Goal: Information Seeking & Learning: Check status

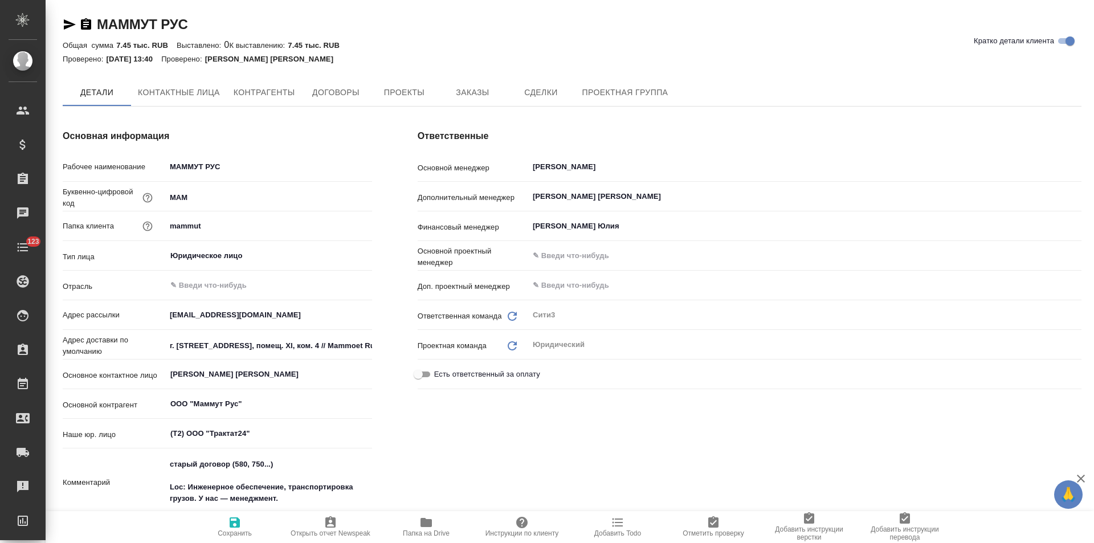
type textarea "x"
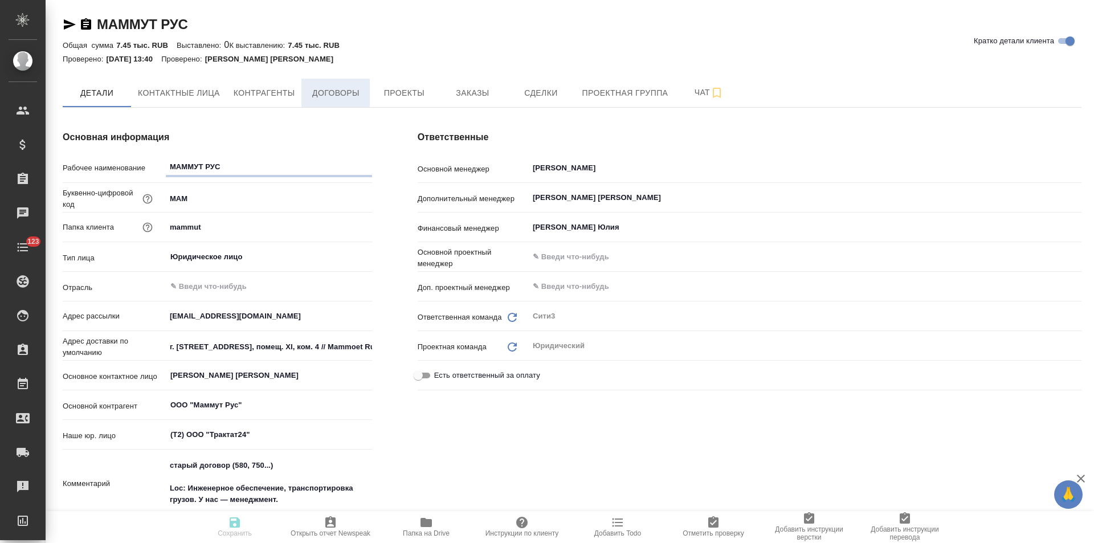
type textarea "x"
click at [347, 99] on span "Договоры" at bounding box center [335, 93] width 55 height 14
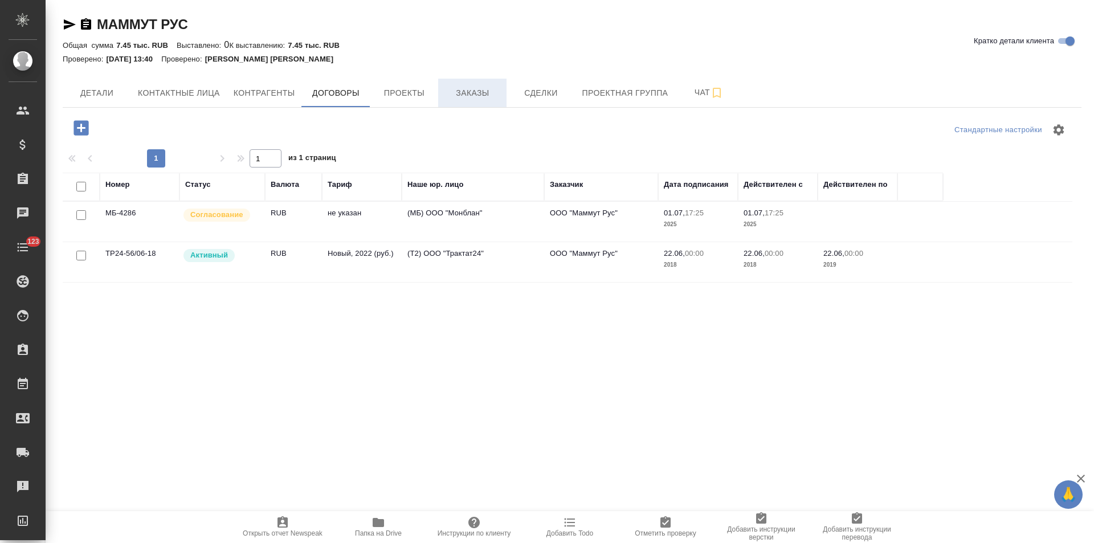
click at [487, 97] on span "Заказы" at bounding box center [472, 93] width 55 height 14
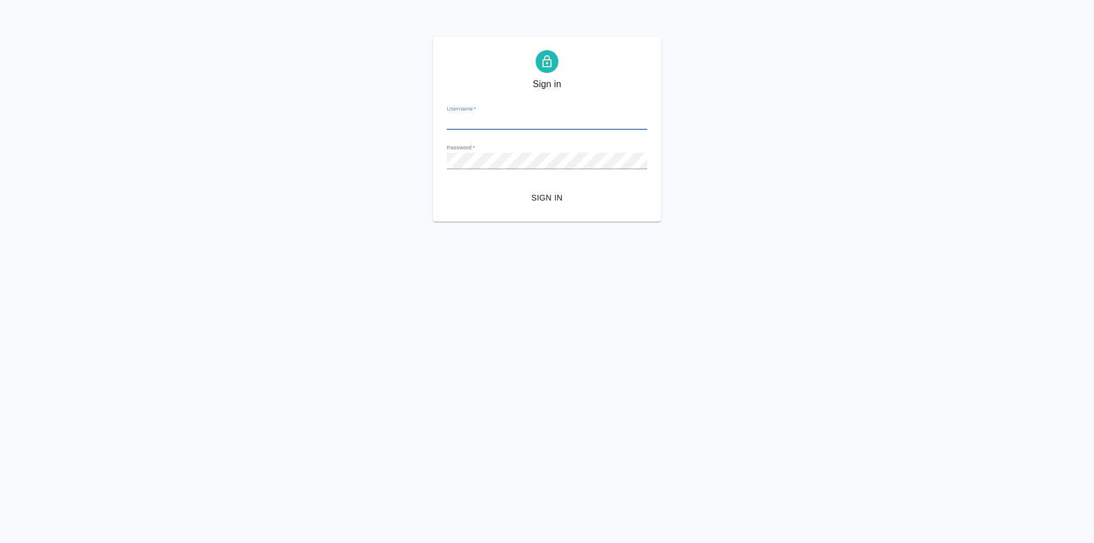
type input "y.levchenko@awatera.com"
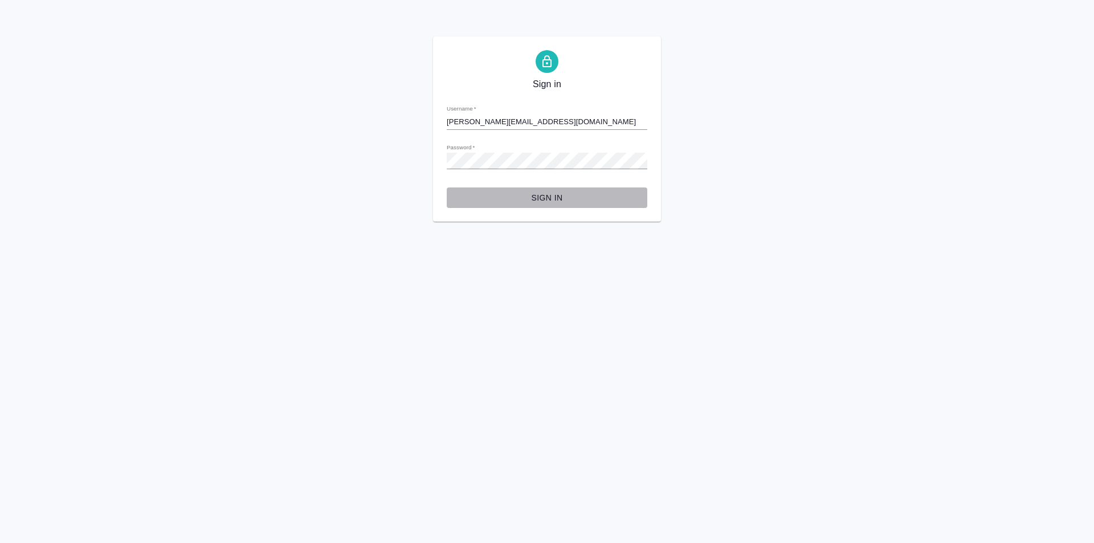
click at [541, 197] on span "Sign in" at bounding box center [547, 198] width 182 height 14
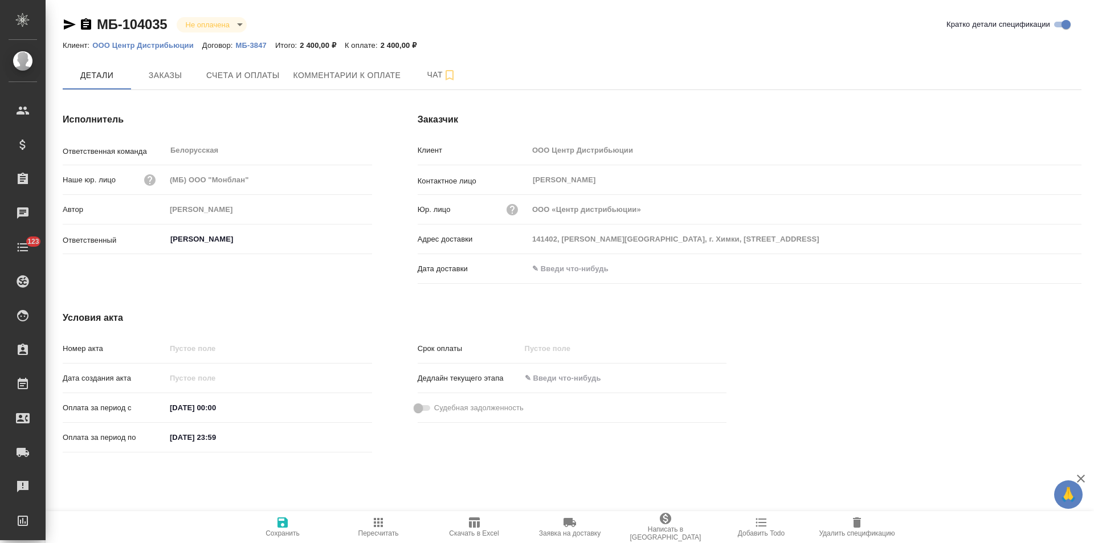
click at [248, 43] on p "МБ-3847" at bounding box center [255, 45] width 39 height 9
click at [156, 76] on span "Заказы" at bounding box center [165, 75] width 55 height 14
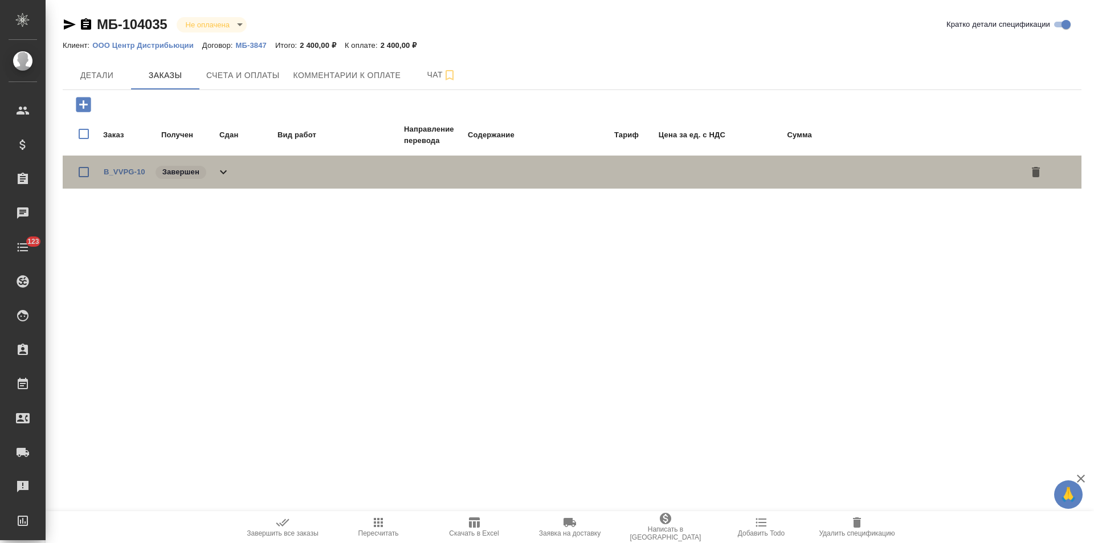
click at [231, 172] on div "B_VVPG-10 Завершен" at bounding box center [572, 172] width 1019 height 33
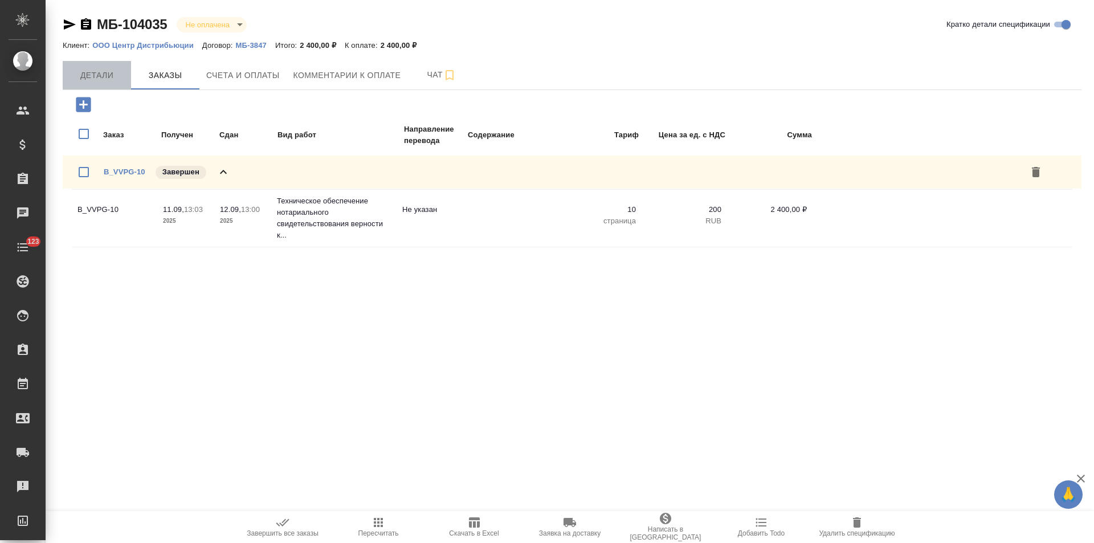
click at [105, 78] on span "Детали" at bounding box center [97, 75] width 55 height 14
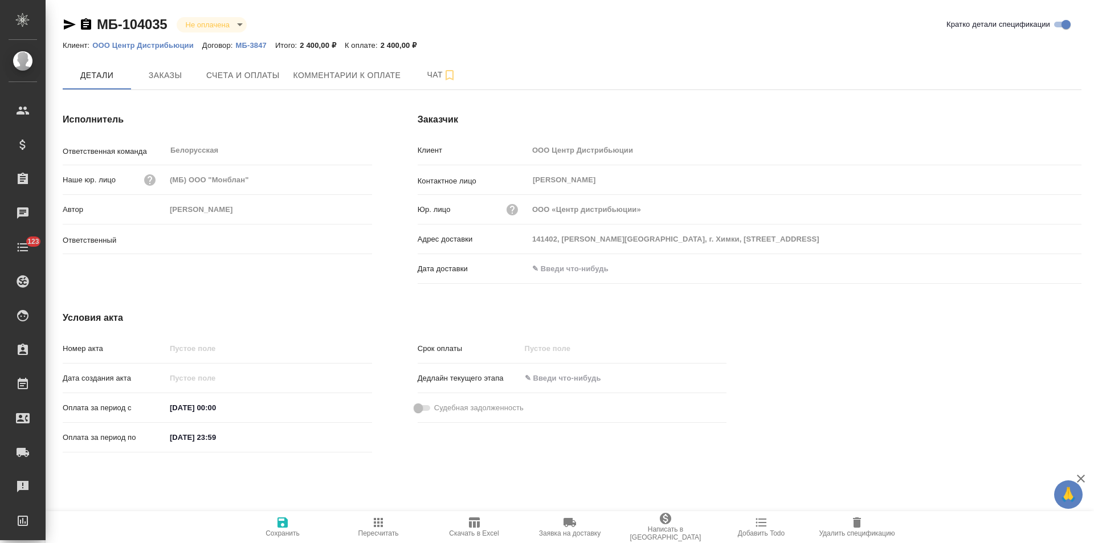
type input "[PERSON_NAME]"
click at [85, 27] on icon "button" at bounding box center [86, 25] width 14 height 14
click at [166, 40] on link "ООО Центр Дистрибьюции" at bounding box center [147, 45] width 110 height 10
click at [259, 76] on span "Счета и оплаты" at bounding box center [243, 75] width 74 height 14
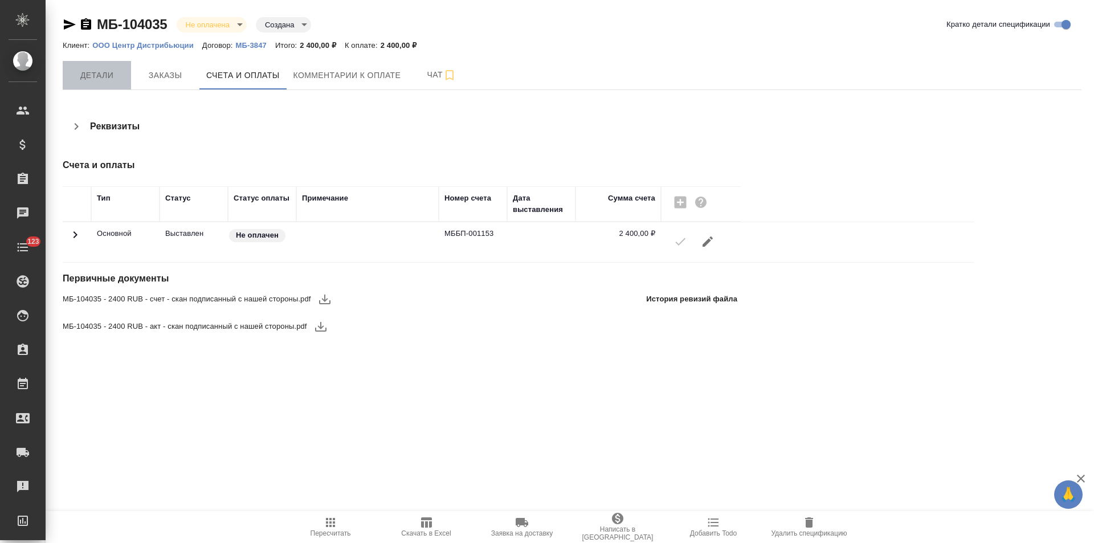
click at [115, 80] on span "Детали" at bounding box center [97, 75] width 55 height 14
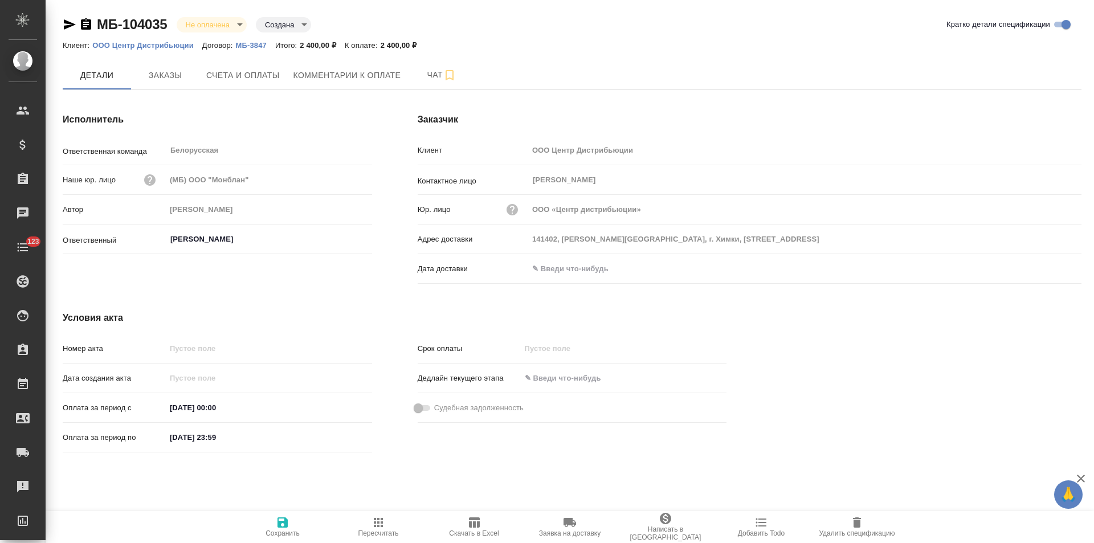
click at [607, 265] on input "text" at bounding box center [578, 268] width 100 height 17
click at [1052, 268] on icon "button" at bounding box center [1049, 268] width 14 height 14
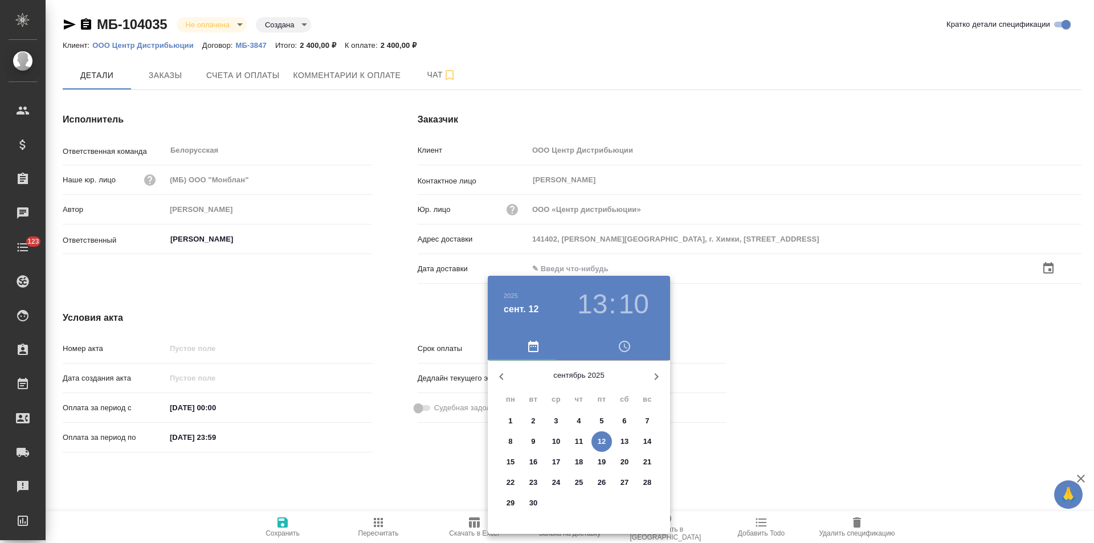
click at [605, 442] on p "12" at bounding box center [602, 441] width 9 height 11
type input "12.09.2025 13:10"
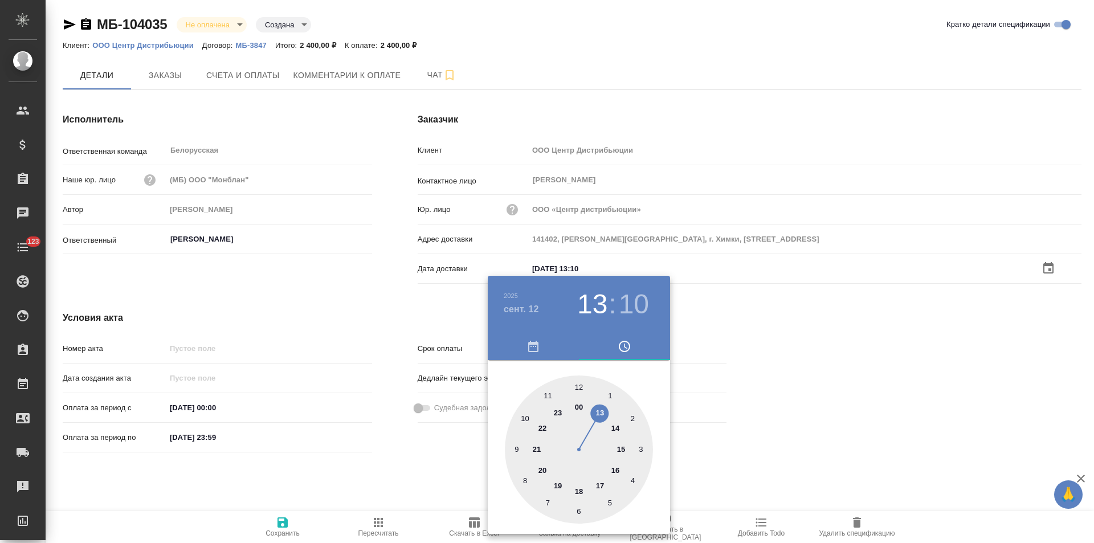
drag, startPoint x: 432, startPoint y: 466, endPoint x: 382, endPoint y: 489, distance: 55.1
click at [431, 466] on div at bounding box center [547, 271] width 1094 height 543
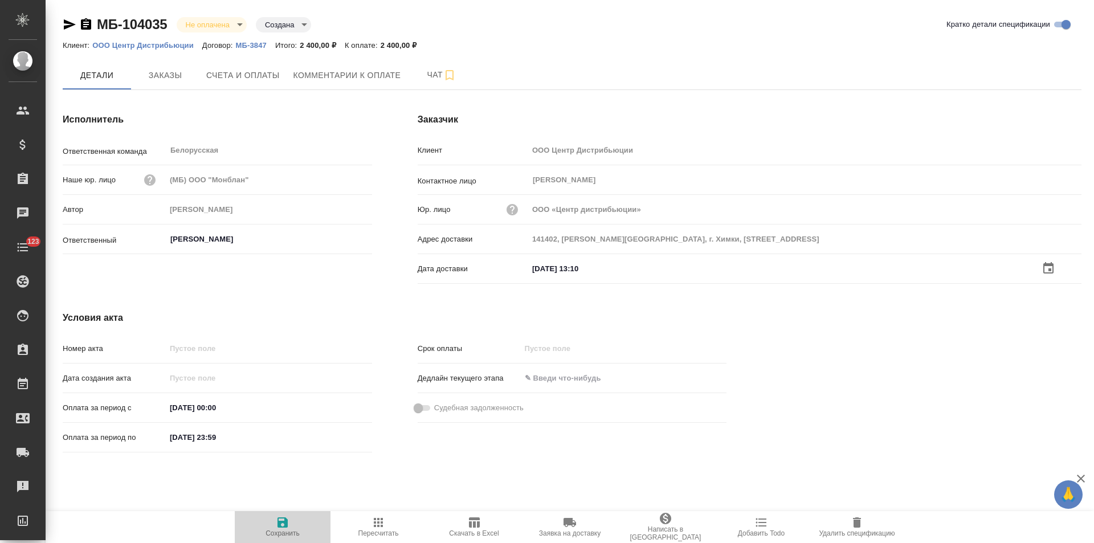
click at [292, 530] on span "Сохранить" at bounding box center [283, 533] width 34 height 8
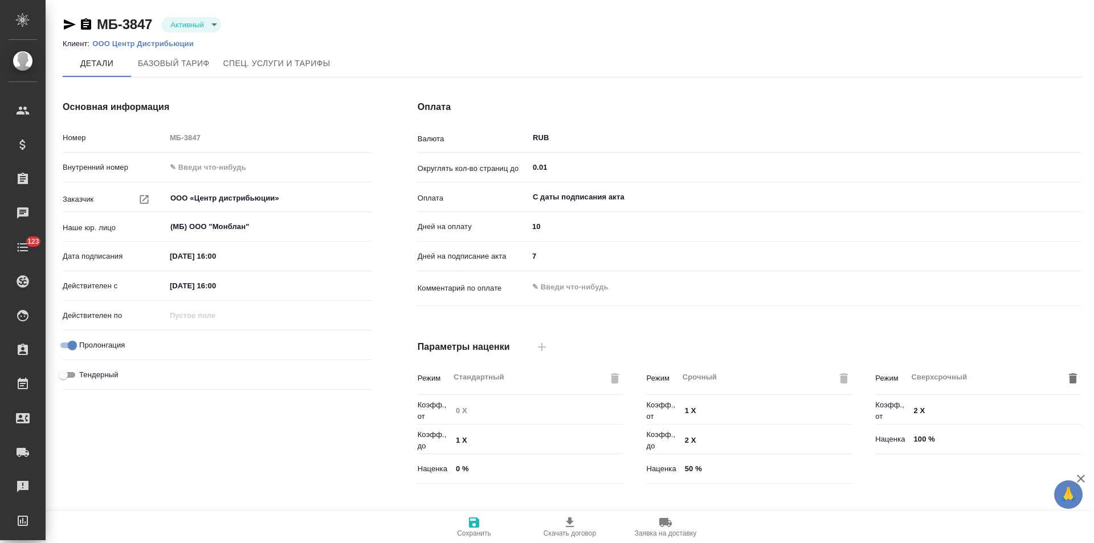
type input "Базовый ТП 2025"
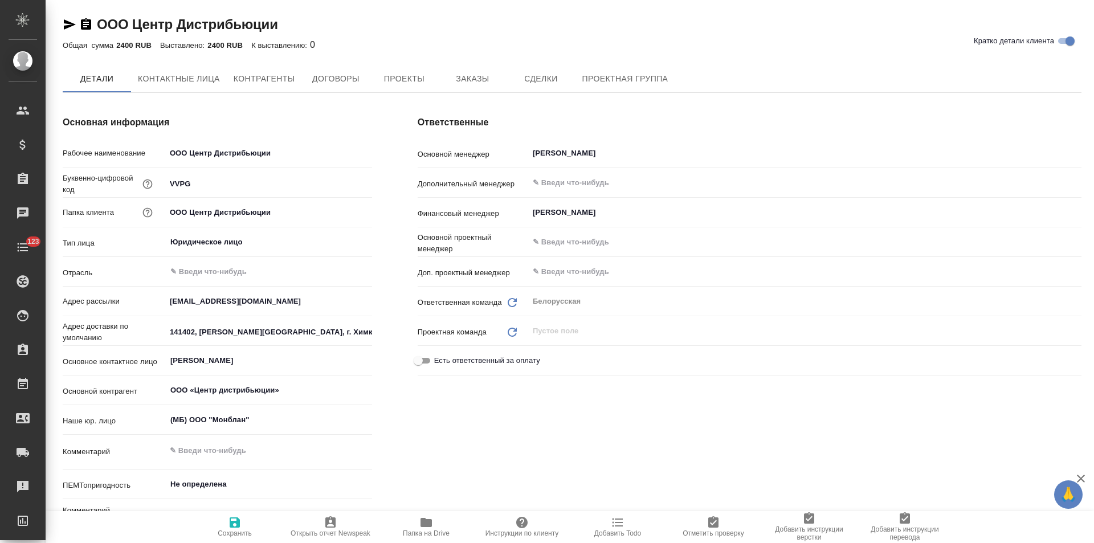
type textarea "x"
click at [472, 73] on span "Заказы" at bounding box center [472, 79] width 55 height 14
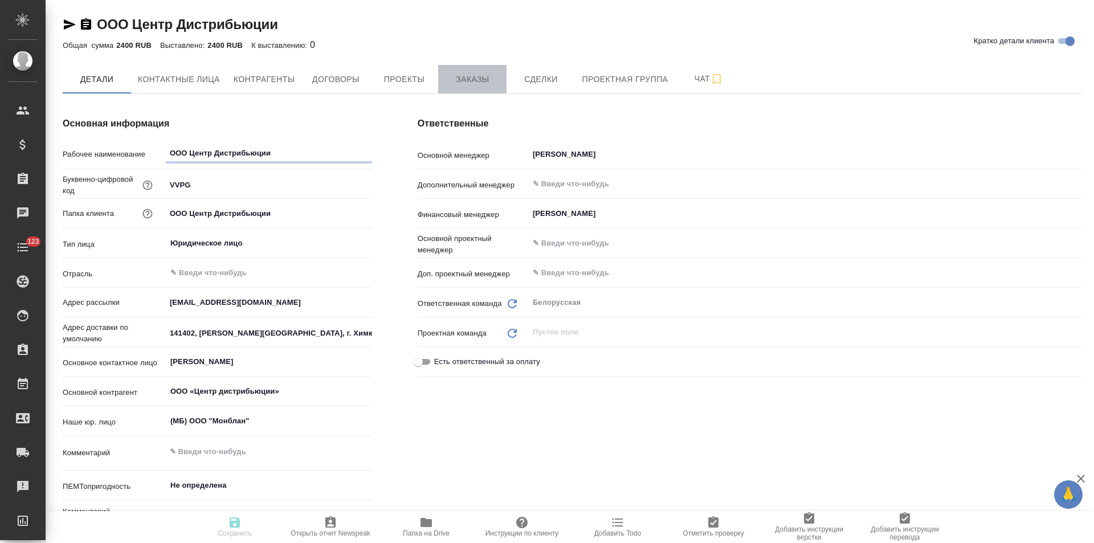
type textarea "x"
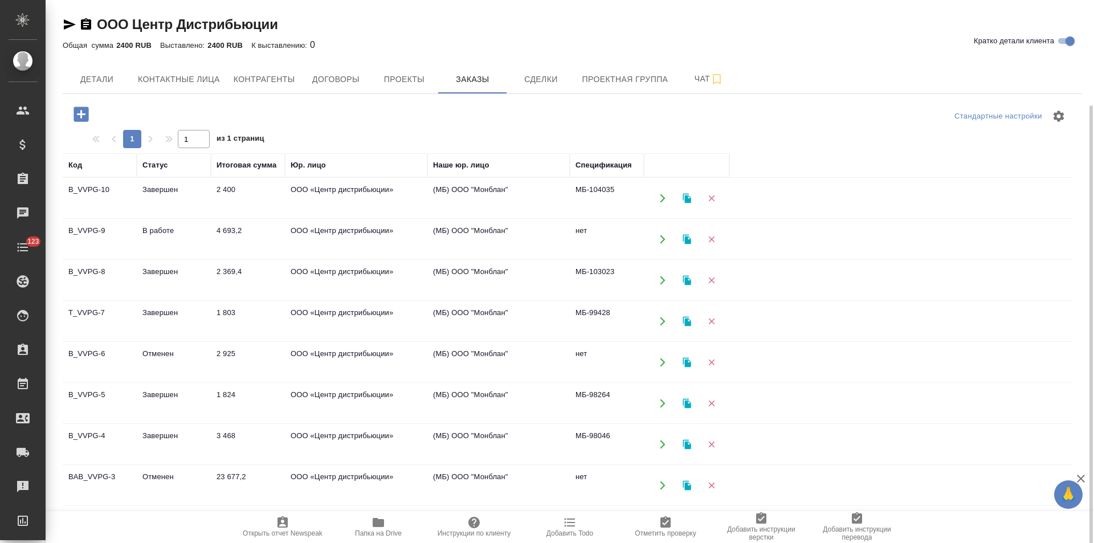
scroll to position [89, 0]
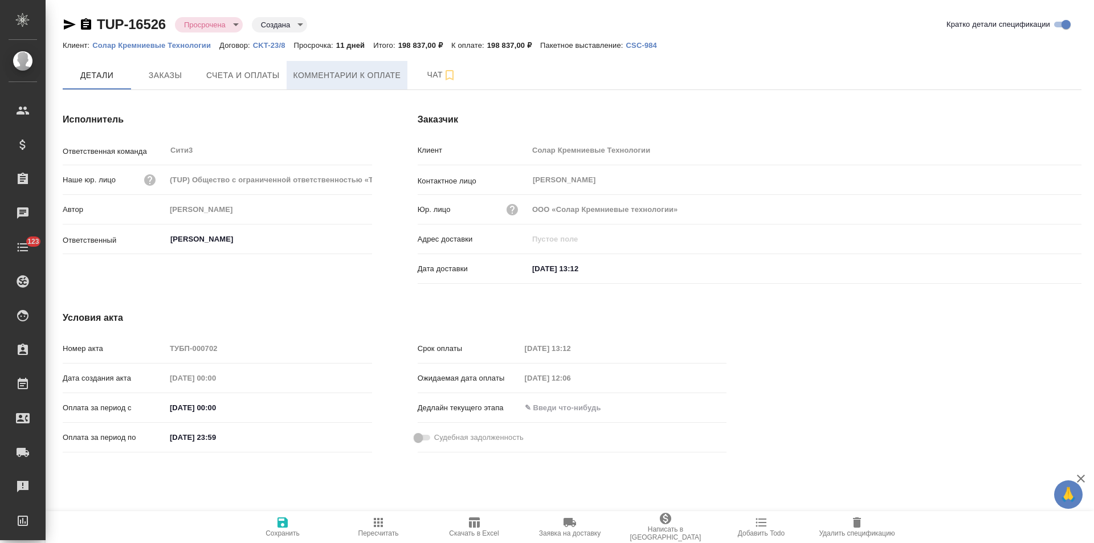
click at [335, 73] on span "Комментарии к оплате" at bounding box center [347, 75] width 108 height 14
click at [357, 77] on span "Комментарии к оплате" at bounding box center [347, 75] width 108 height 14
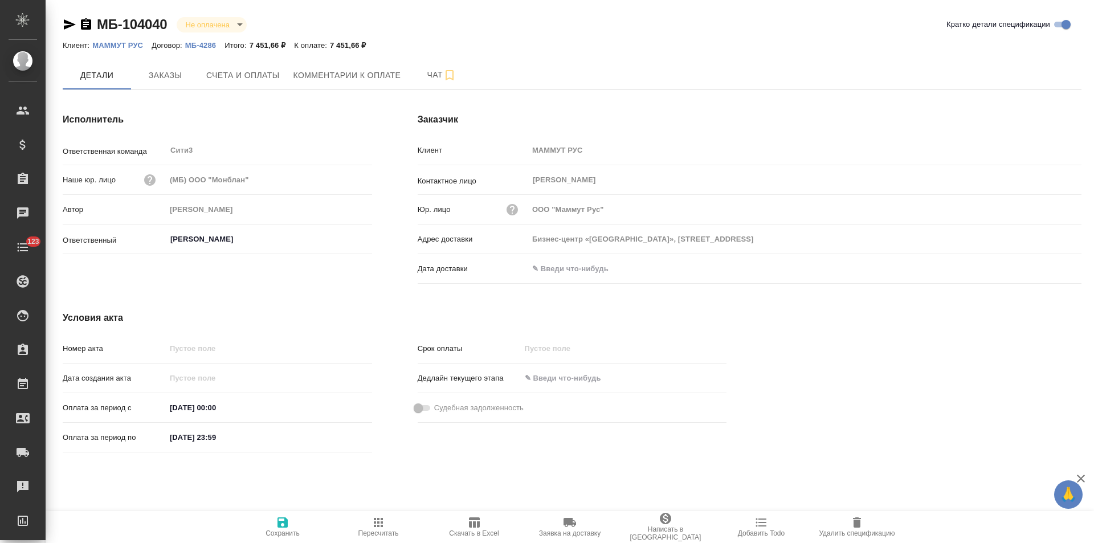
click at [200, 47] on p "МБ-4286" at bounding box center [204, 45] width 39 height 9
click at [169, 77] on span "Заказы" at bounding box center [165, 75] width 55 height 14
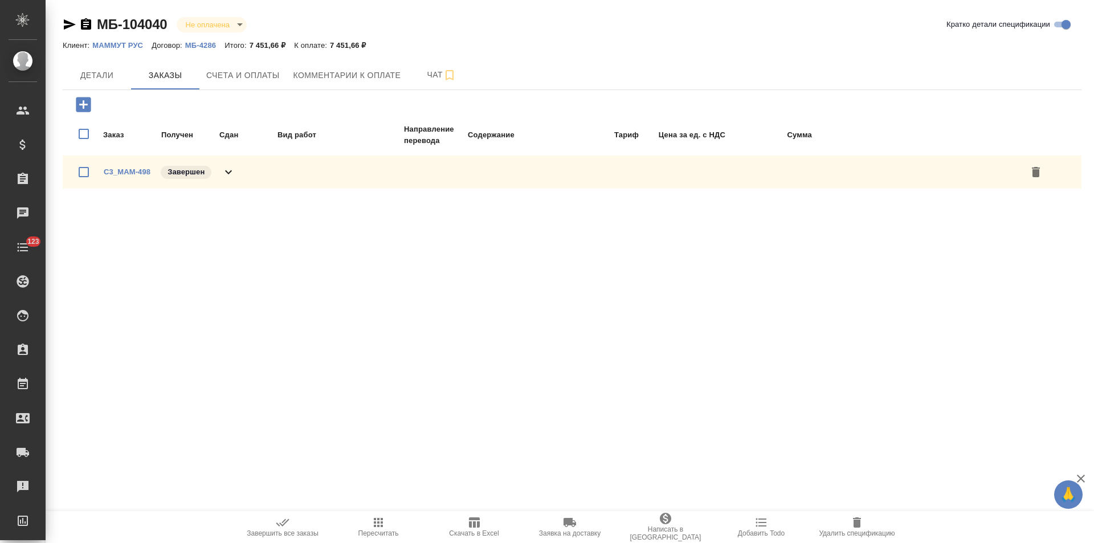
click at [238, 171] on div "C3_MAM-498 Завершен" at bounding box center [572, 172] width 1019 height 33
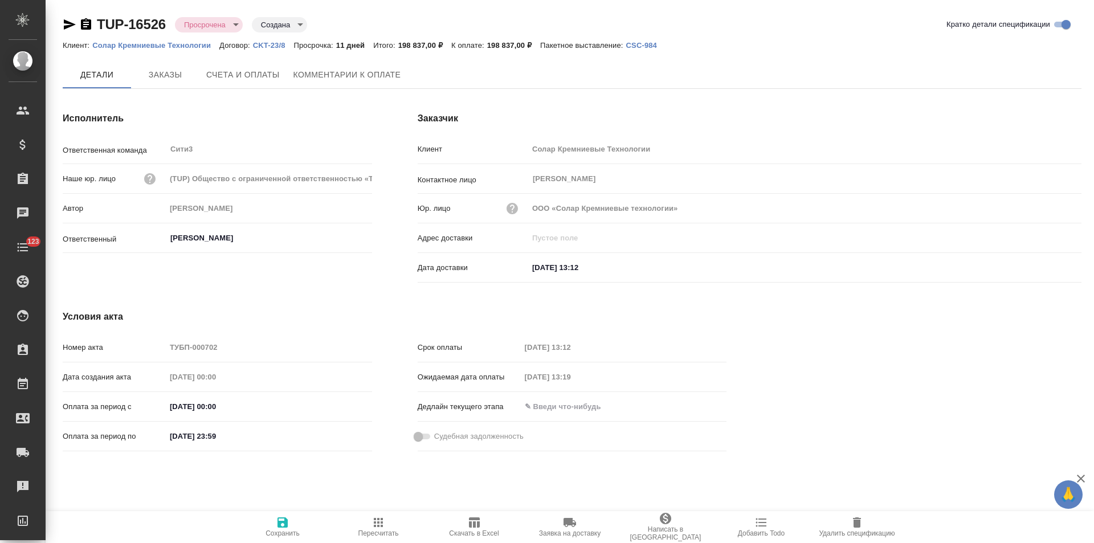
click at [366, 78] on span "Комментарии к оплате" at bounding box center [347, 75] width 108 height 14
click at [341, 79] on span "Комментарии к оплате" at bounding box center [347, 75] width 108 height 14
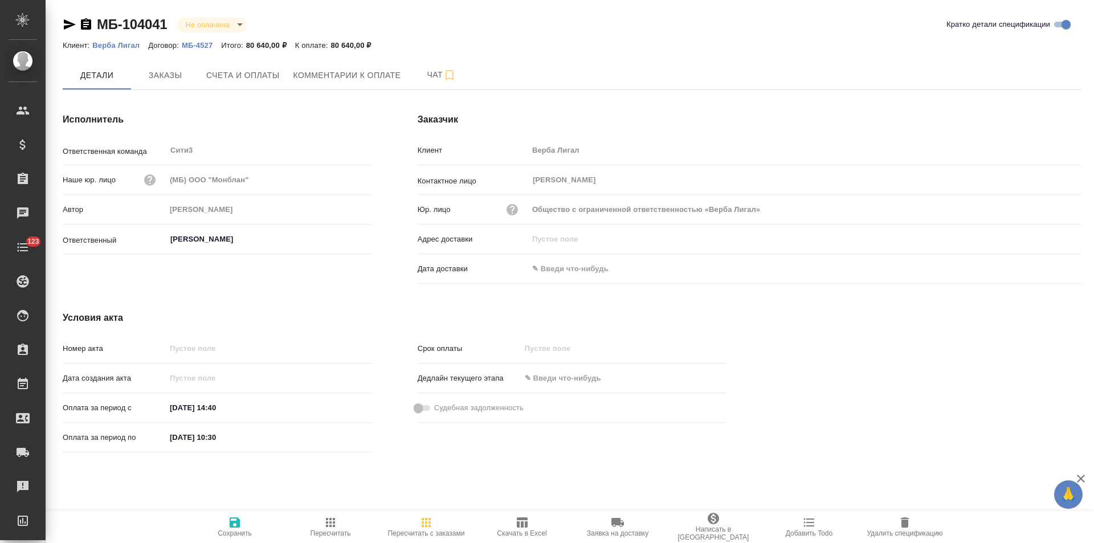
click at [199, 44] on p "МБ-4527" at bounding box center [201, 45] width 39 height 9
click at [176, 83] on button "Заказы" at bounding box center [165, 75] width 68 height 28
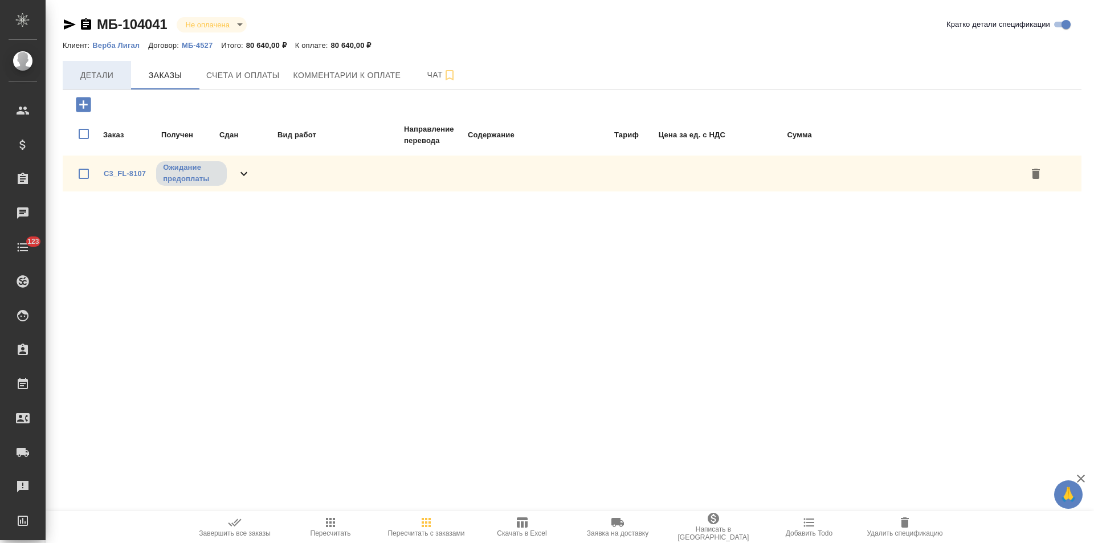
click at [113, 69] on span "Детали" at bounding box center [97, 75] width 55 height 14
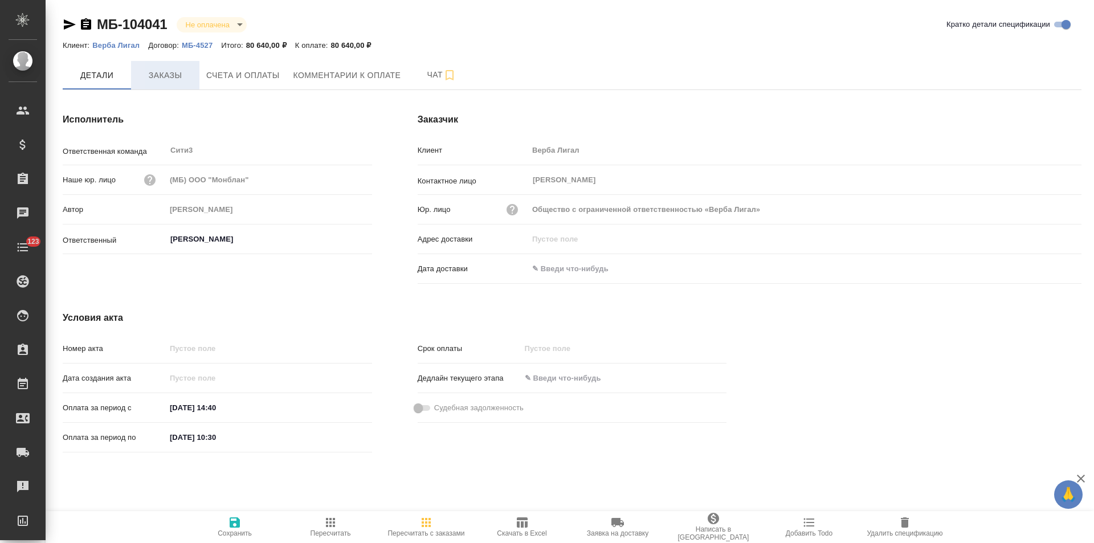
click at [156, 72] on span "Заказы" at bounding box center [165, 75] width 55 height 14
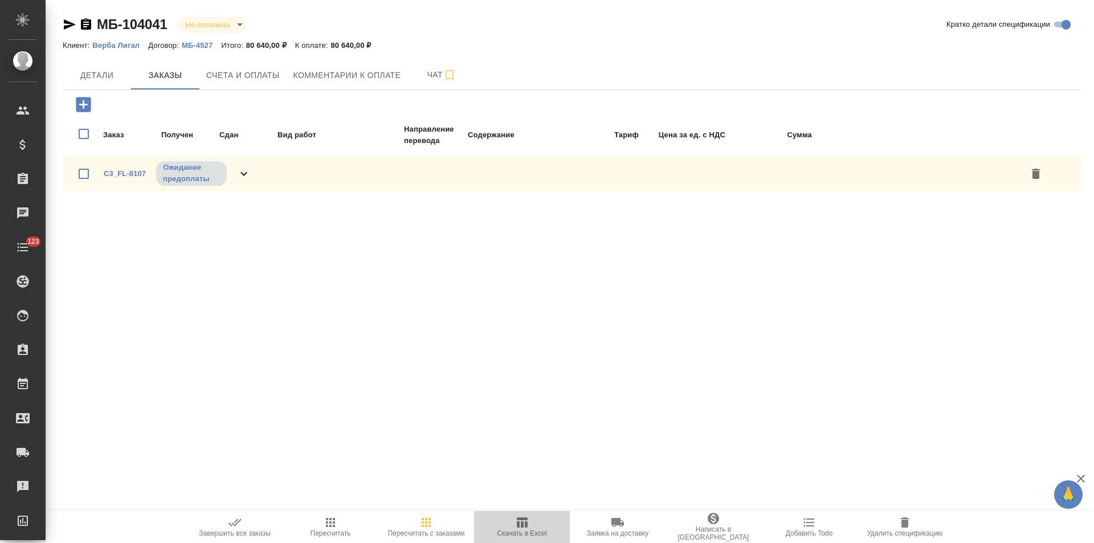
click at [525, 528] on icon "button" at bounding box center [522, 523] width 14 height 14
click at [114, 48] on p "Верба Лигал" at bounding box center [120, 45] width 56 height 9
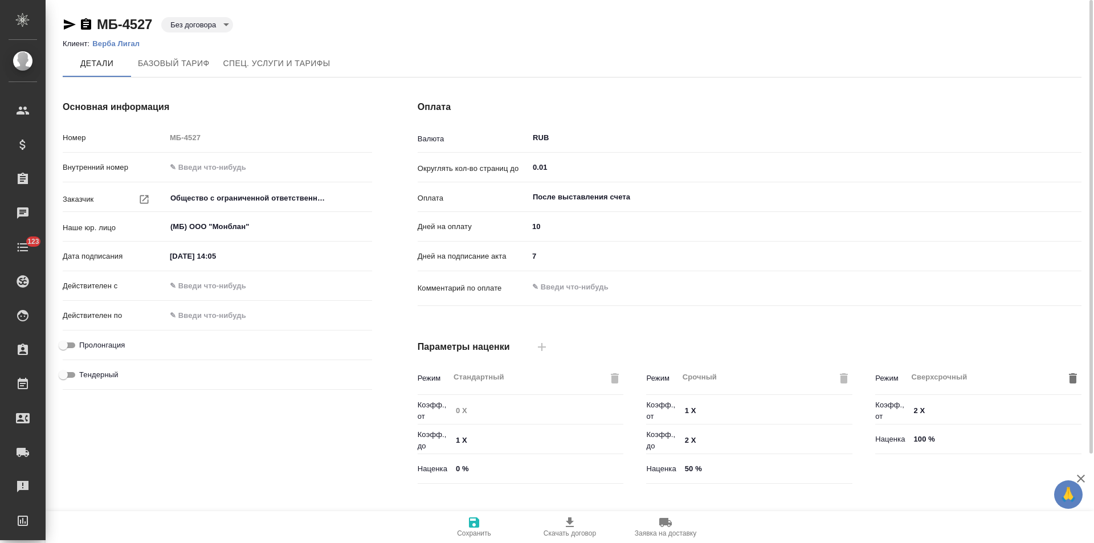
type input "Прайс_2025_филиалы"
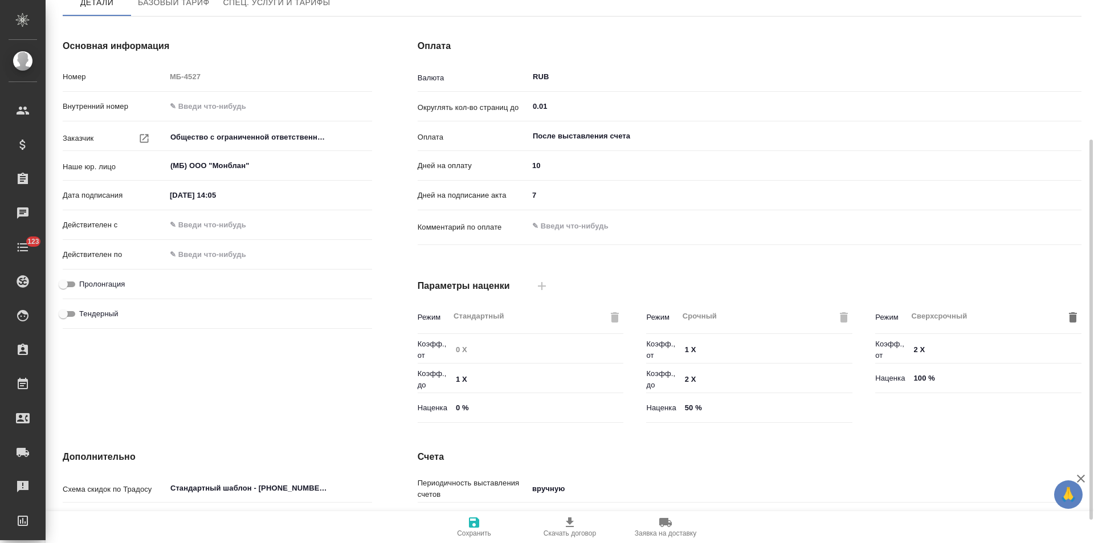
scroll to position [4, 0]
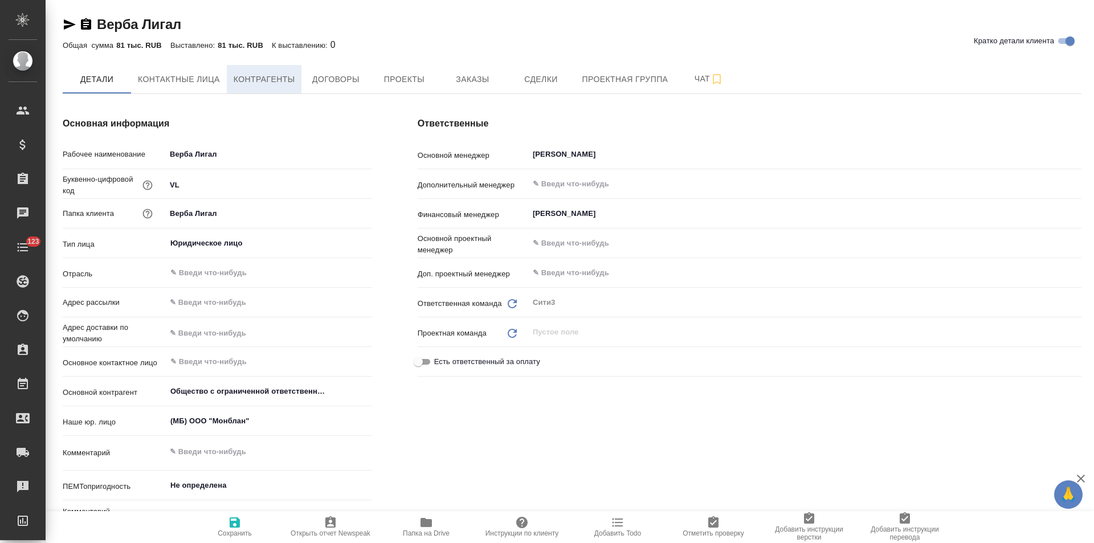
click at [268, 88] on button "Контрагенты" at bounding box center [264, 79] width 75 height 28
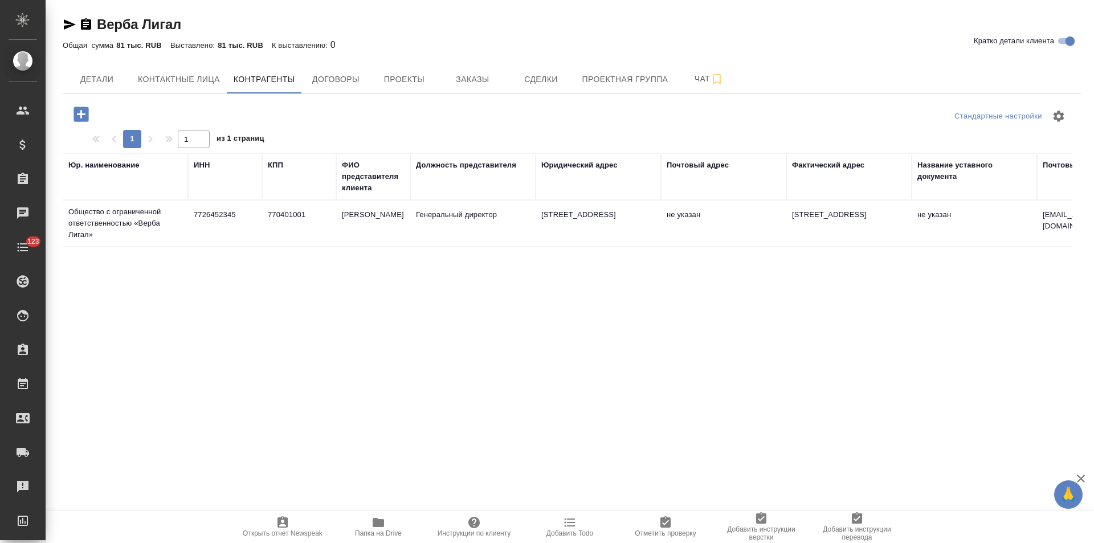
click at [267, 231] on td "770401001" at bounding box center [299, 223] width 74 height 40
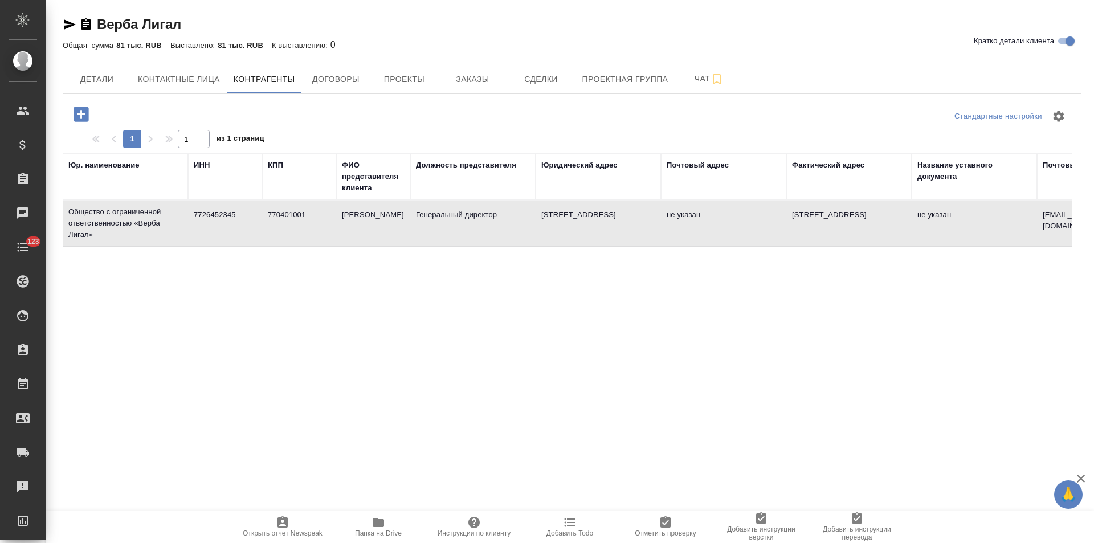
click at [267, 231] on td "770401001" at bounding box center [299, 223] width 74 height 40
type textarea "Общество с ограниченной ответственностью «Верба Лигал»"
type input "7726452345"
type input "770401001"
type input "Гурина Эльвира Равильевна"
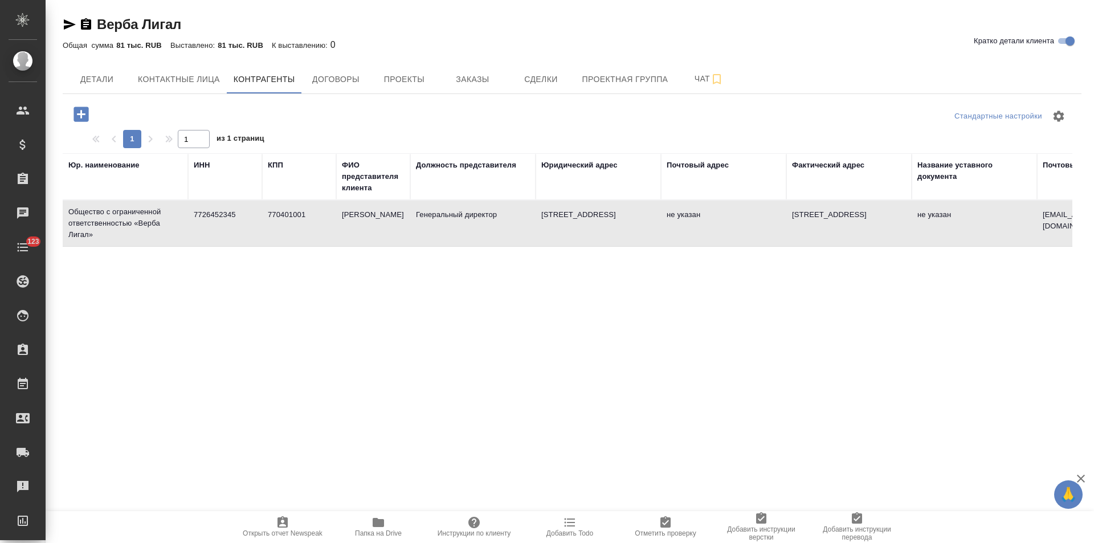
type input "Генеральный директор"
type textarea "119019, г.Москва, вн.тер.г. муниципальный округ Хамовники, б-р Гоголевский, д. …"
type input "info@verba.legal"
type input "АКБ «Абсолют Банк» (ПАО)"
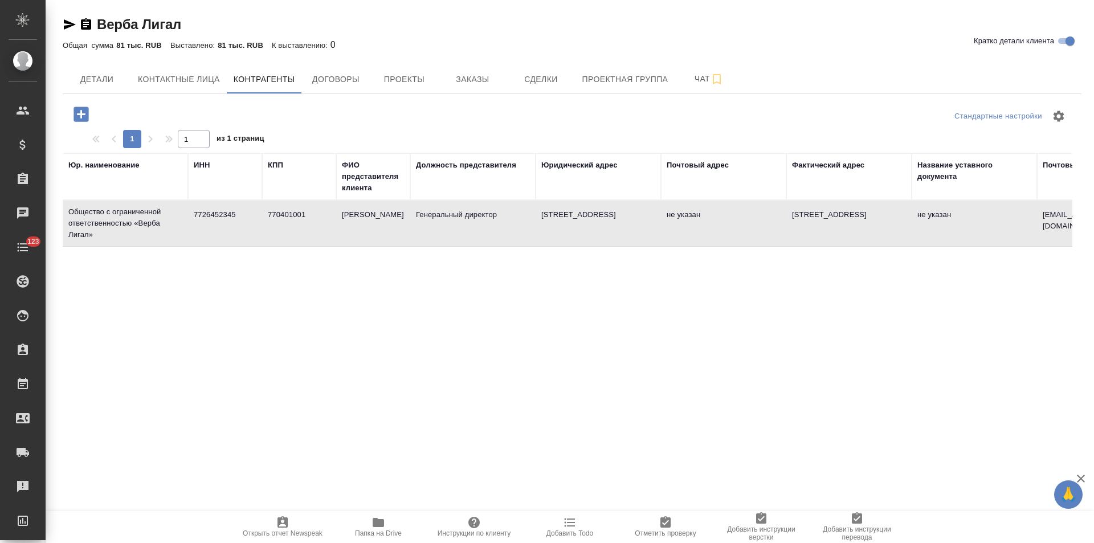
type input "40702810824000014104"
type input "044525976"
type input "30101810500000000976"
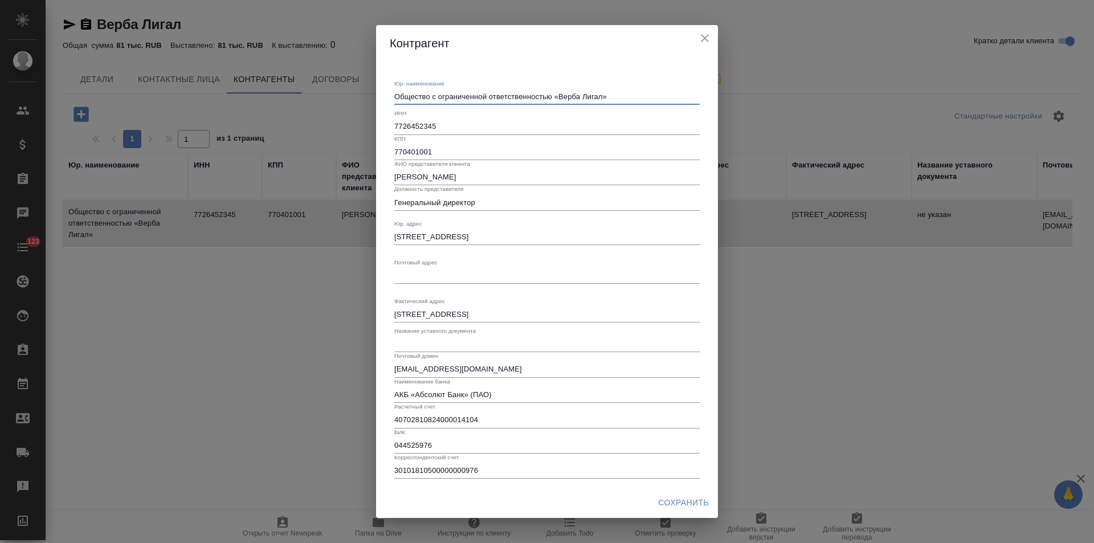
drag, startPoint x: 552, startPoint y: 100, endPoint x: 335, endPoint y: 96, distance: 217.7
click at [335, 96] on div "Контрагент Юр. наименование Общество с ограниченной ответственностью «Верба Лиг…" at bounding box center [547, 271] width 1094 height 543
type textarea "ООО «Верба Лигал»"
click at [678, 503] on span "Сохранить" at bounding box center [683, 503] width 51 height 14
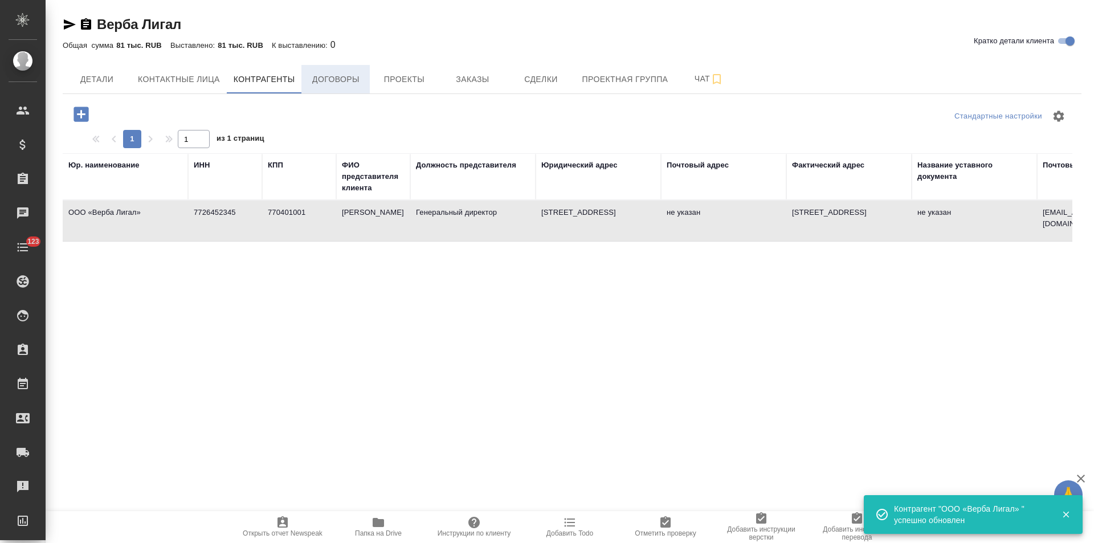
click at [335, 78] on span "Договоры" at bounding box center [335, 79] width 55 height 14
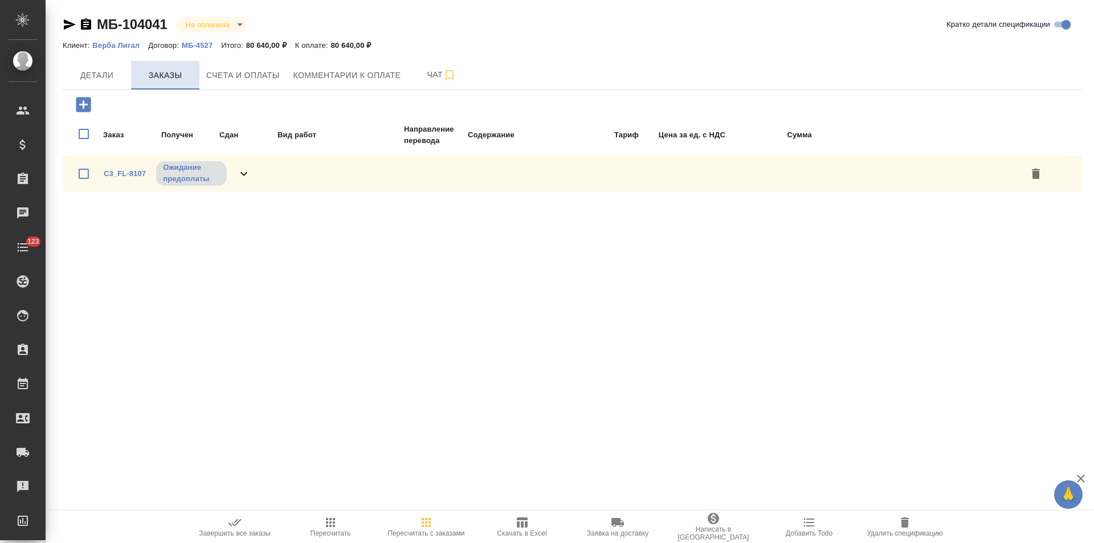
drag, startPoint x: 111, startPoint y: 84, endPoint x: 137, endPoint y: 84, distance: 26.8
click at [111, 84] on button "Детали" at bounding box center [97, 75] width 68 height 28
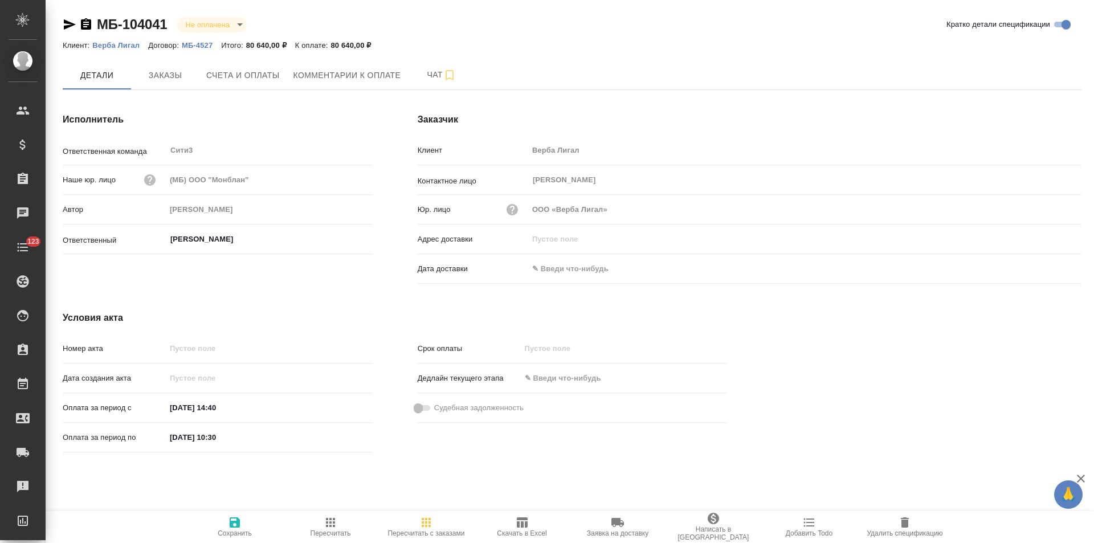
click at [234, 77] on span "Счета и оплаты" at bounding box center [243, 75] width 74 height 14
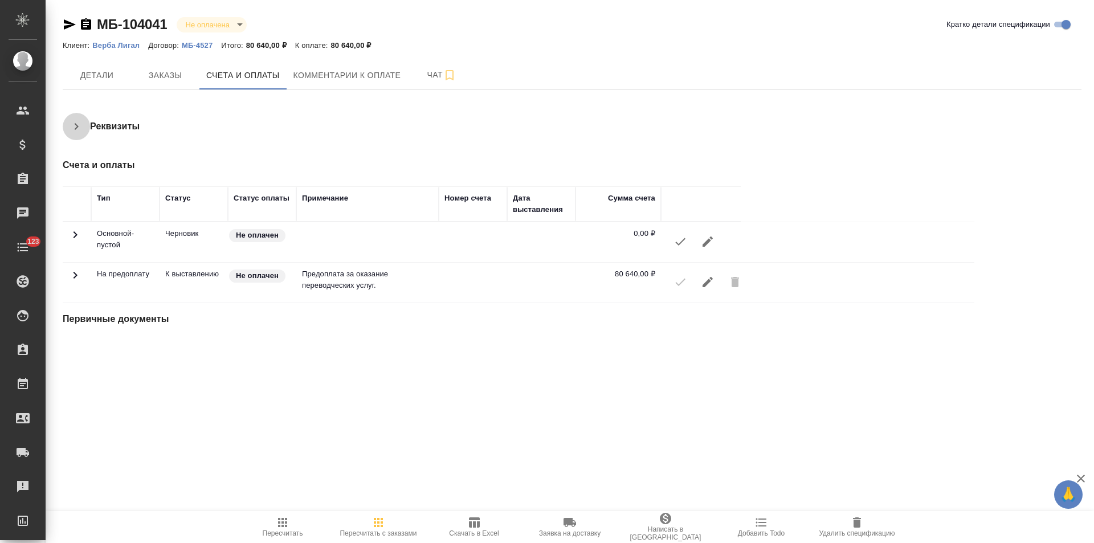
click at [74, 121] on icon "button" at bounding box center [77, 127] width 14 height 14
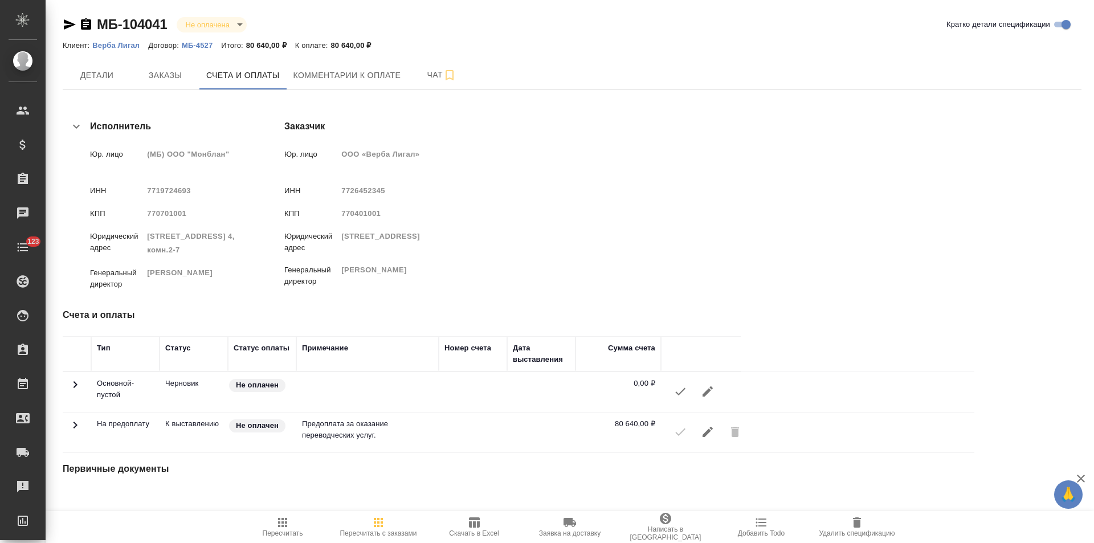
click at [88, 24] on icon "button" at bounding box center [86, 23] width 10 height 11
drag, startPoint x: 575, startPoint y: 191, endPoint x: 532, endPoint y: 191, distance: 42.7
click at [385, 191] on span "7726452345" at bounding box center [363, 190] width 44 height 9
copy span "7726452345"
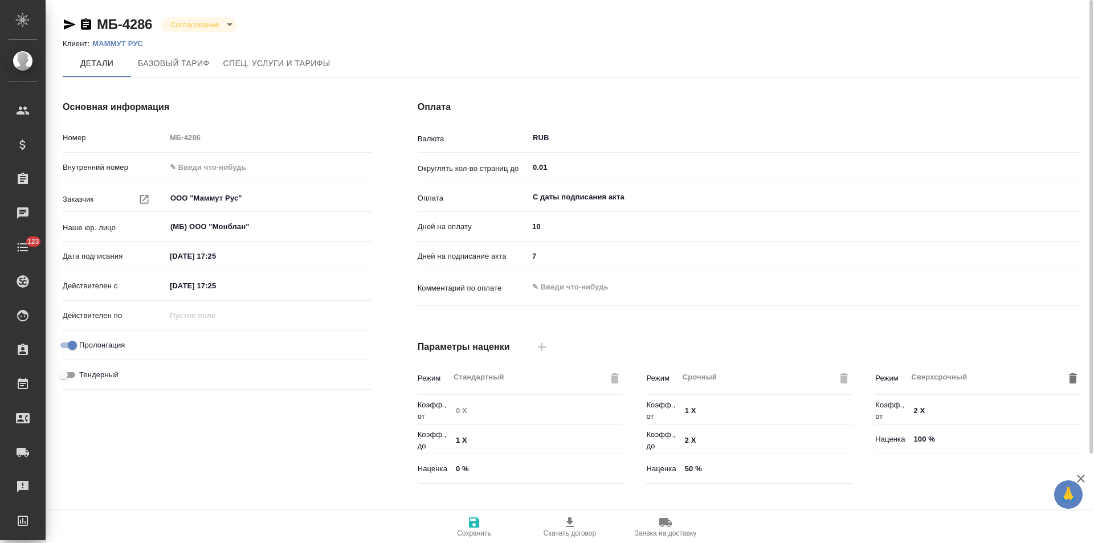
scroll to position [232, 0]
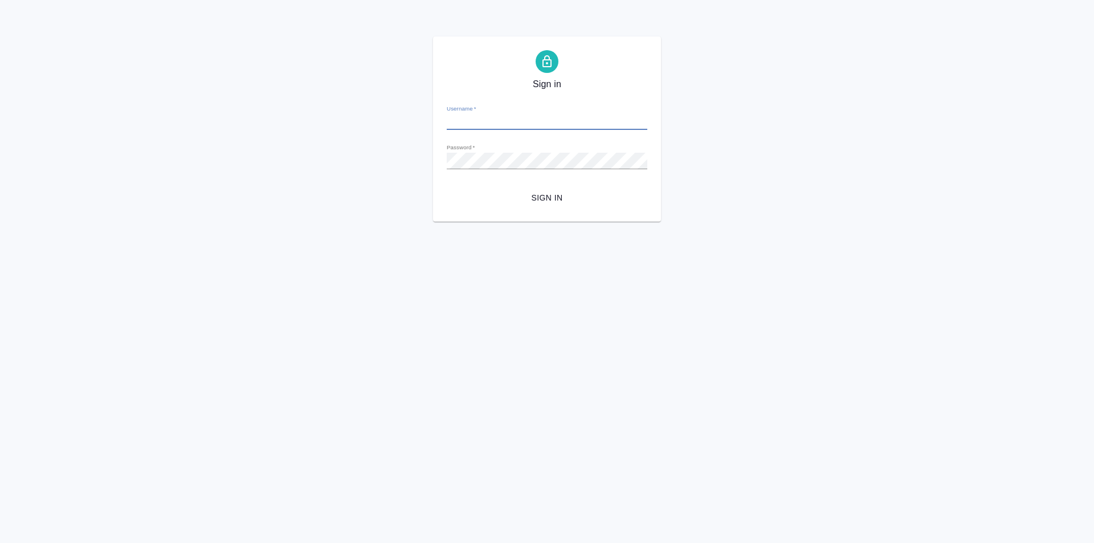
type input "[PERSON_NAME][EMAIL_ADDRESS][DOMAIN_NAME]"
click at [541, 205] on button "Sign in" at bounding box center [547, 197] width 201 height 21
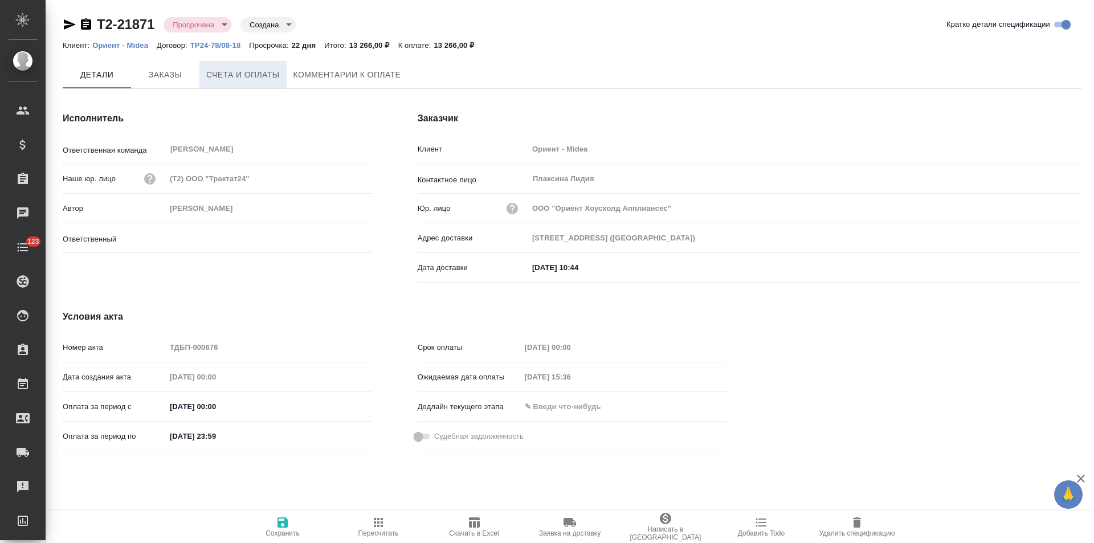
type input "Голубев Дмитрий"
click at [331, 81] on span "Комментарии к оплате" at bounding box center [347, 75] width 108 height 14
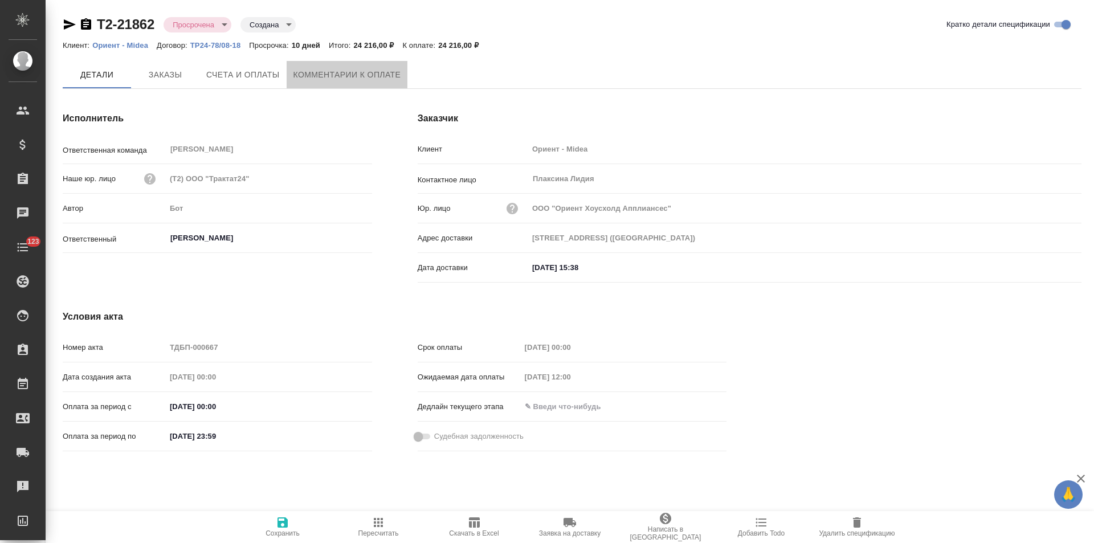
click at [328, 85] on button "Комментарии к оплате" at bounding box center [347, 74] width 121 height 27
click at [318, 83] on button "Комментарии к оплате" at bounding box center [347, 74] width 121 height 27
click at [365, 80] on span "Комментарии к оплате" at bounding box center [347, 75] width 108 height 14
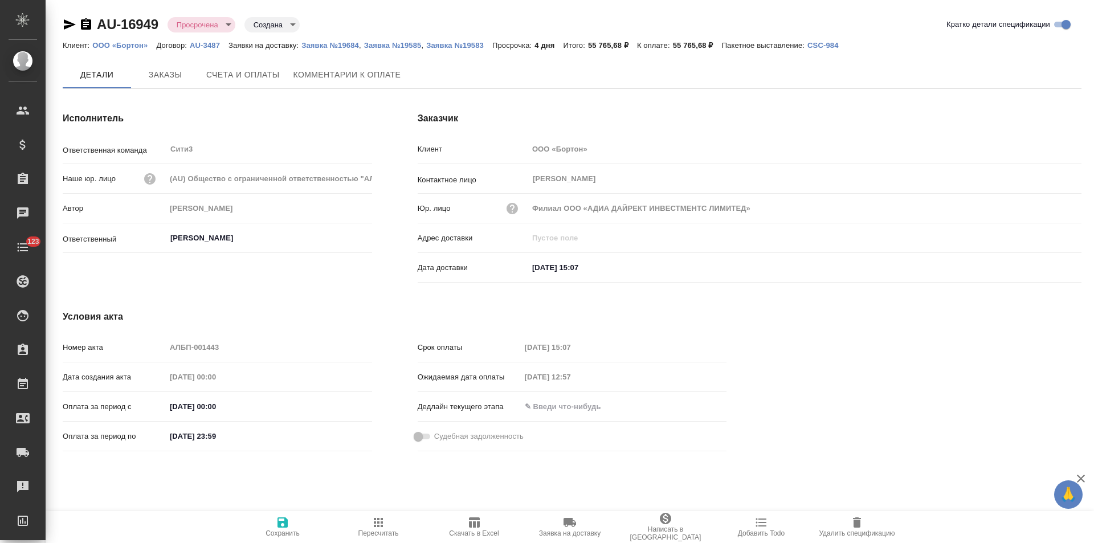
click at [359, 78] on span "Комментарии к оплате" at bounding box center [347, 75] width 108 height 14
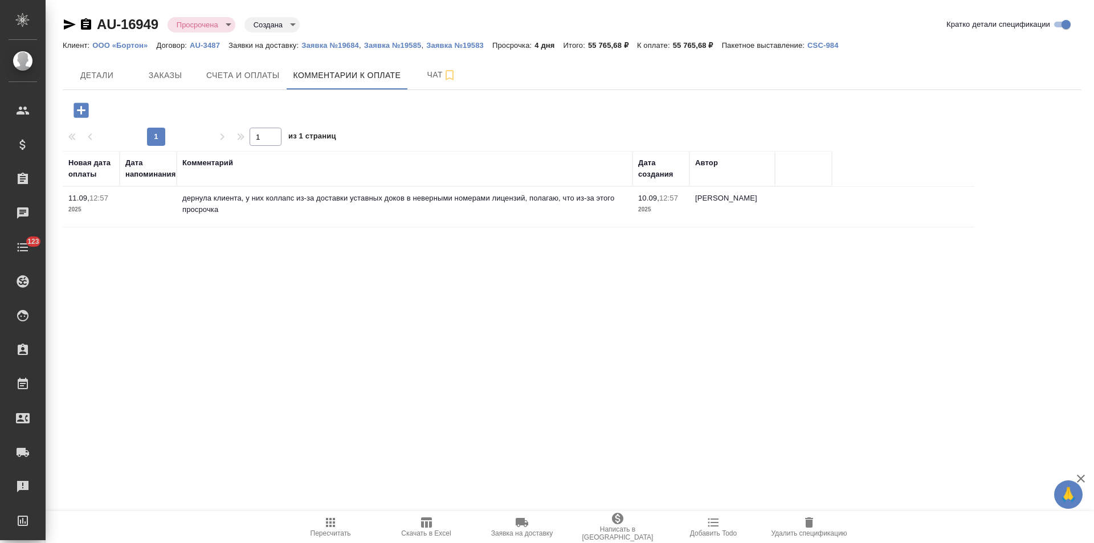
click at [71, 23] on icon "button" at bounding box center [70, 24] width 12 height 10
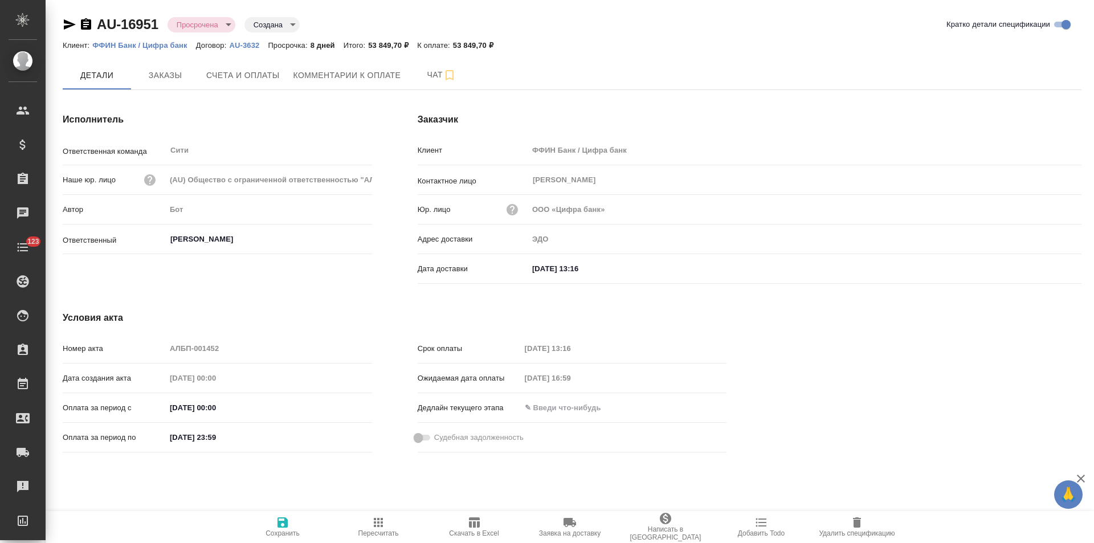
click at [353, 72] on span "Комментарии к оплате" at bounding box center [347, 75] width 108 height 14
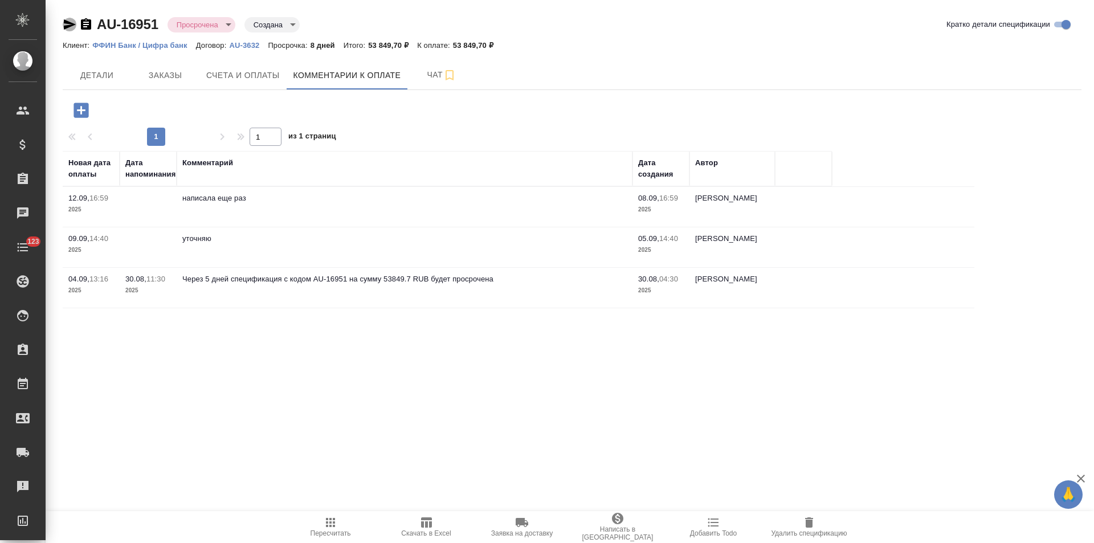
click at [63, 26] on icon "button" at bounding box center [70, 25] width 14 height 14
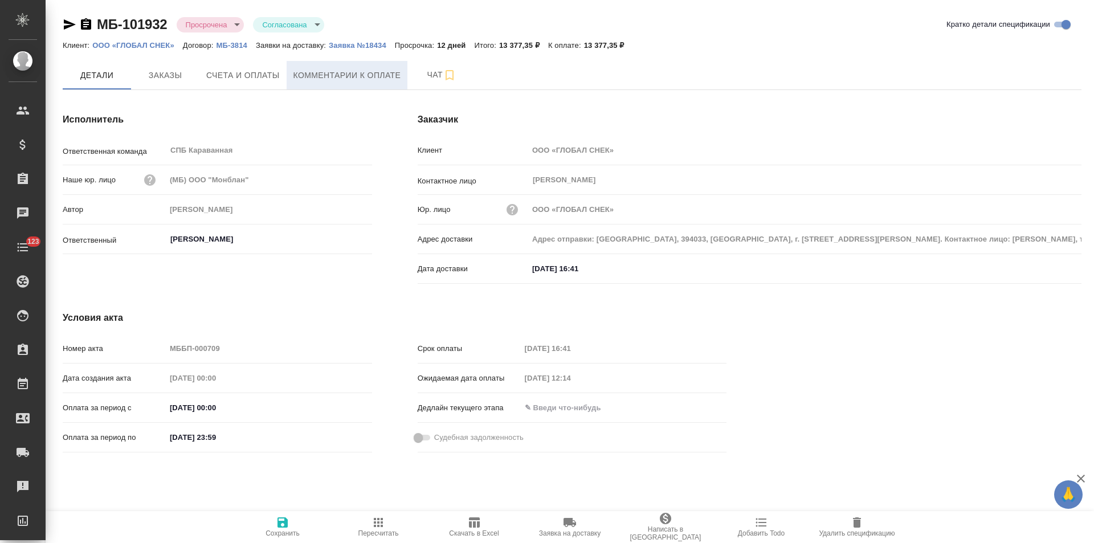
click at [374, 88] on button "Комментарии к оплате" at bounding box center [347, 75] width 121 height 28
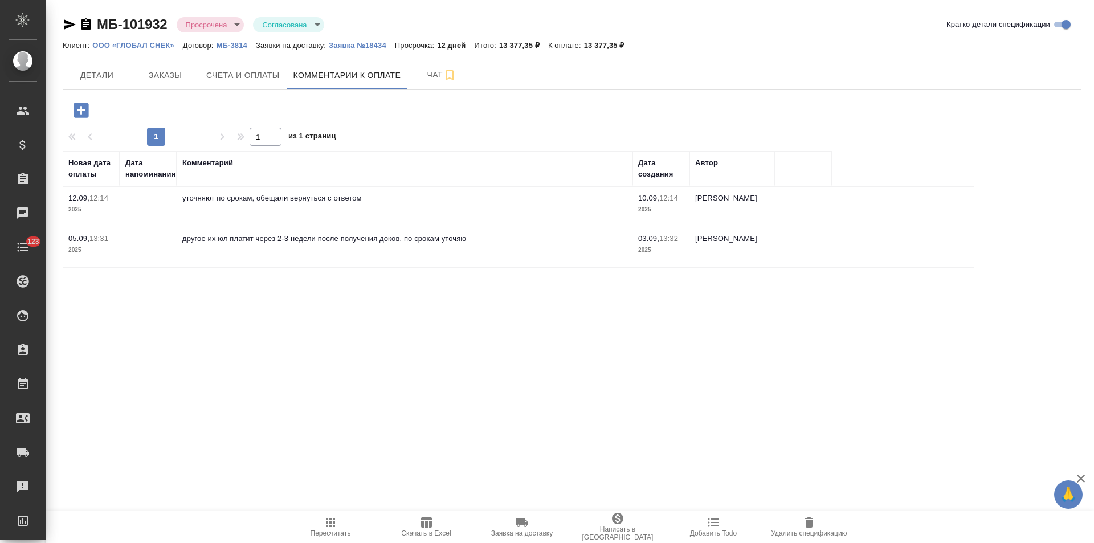
click at [70, 25] on icon "button" at bounding box center [70, 24] width 12 height 10
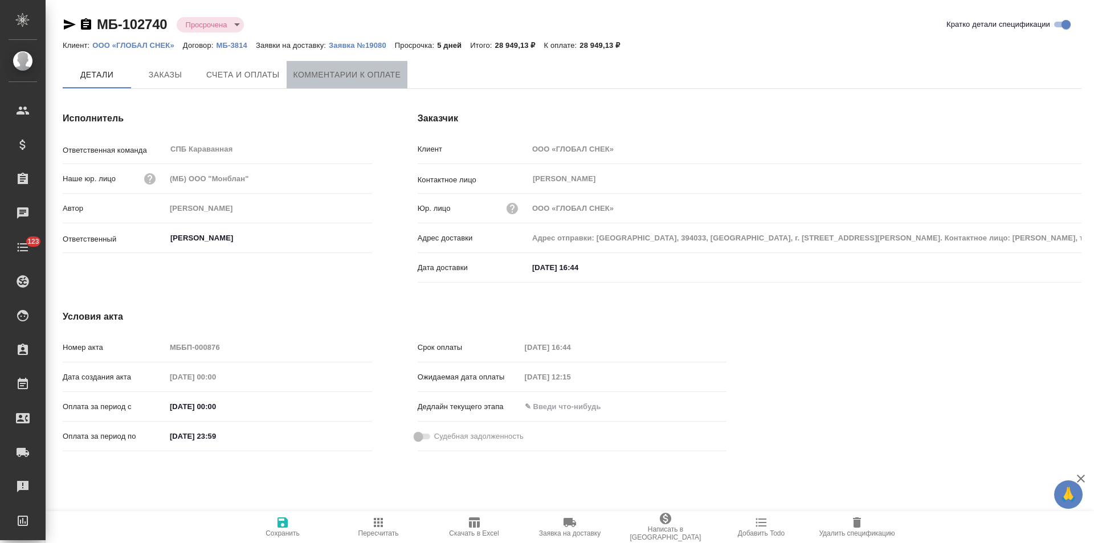
click at [323, 75] on span "Комментарии к оплате" at bounding box center [347, 75] width 108 height 14
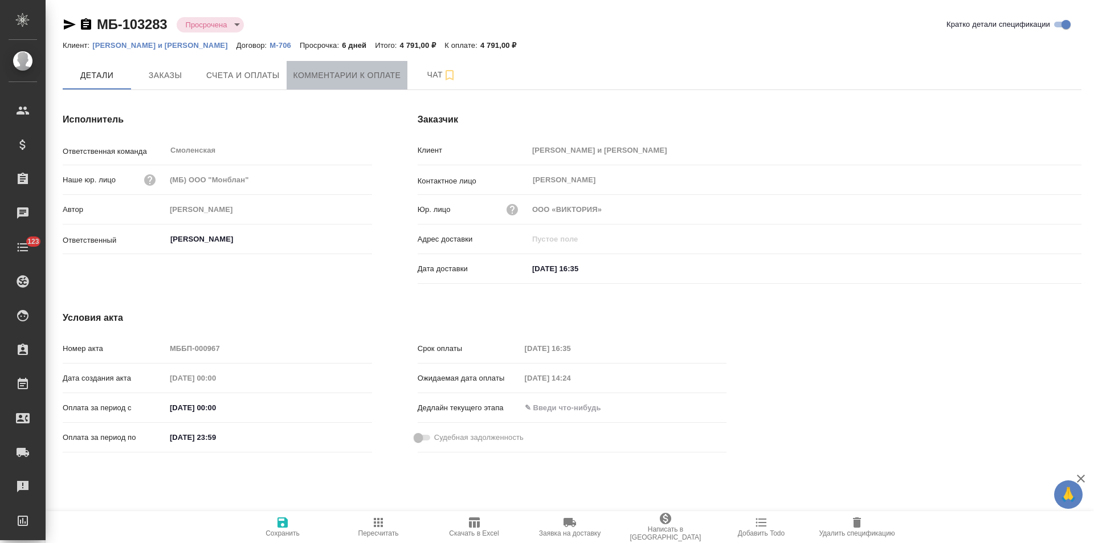
click at [375, 72] on span "Комментарии к оплате" at bounding box center [347, 75] width 108 height 14
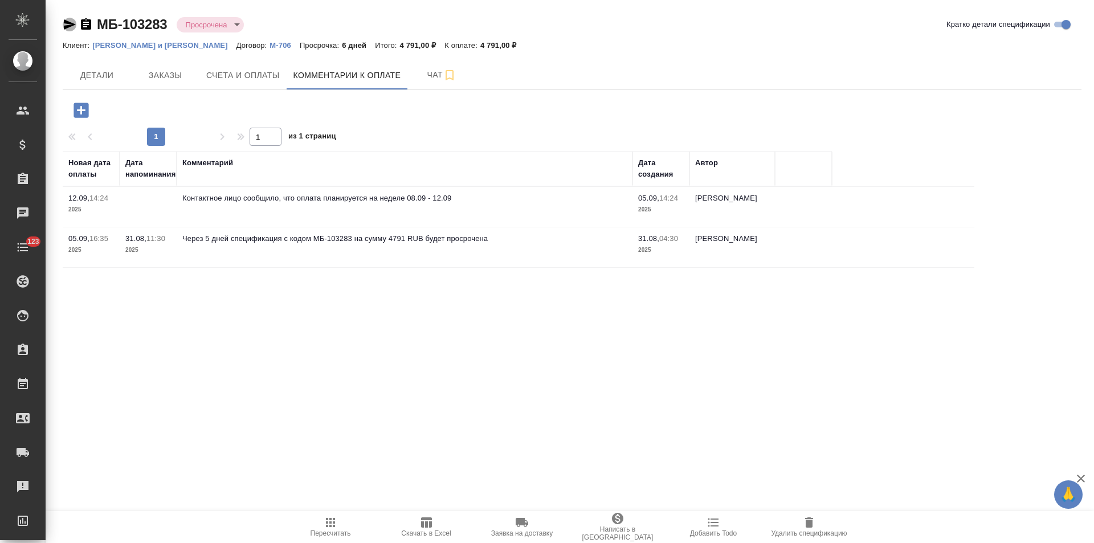
click at [72, 25] on icon "button" at bounding box center [70, 25] width 14 height 14
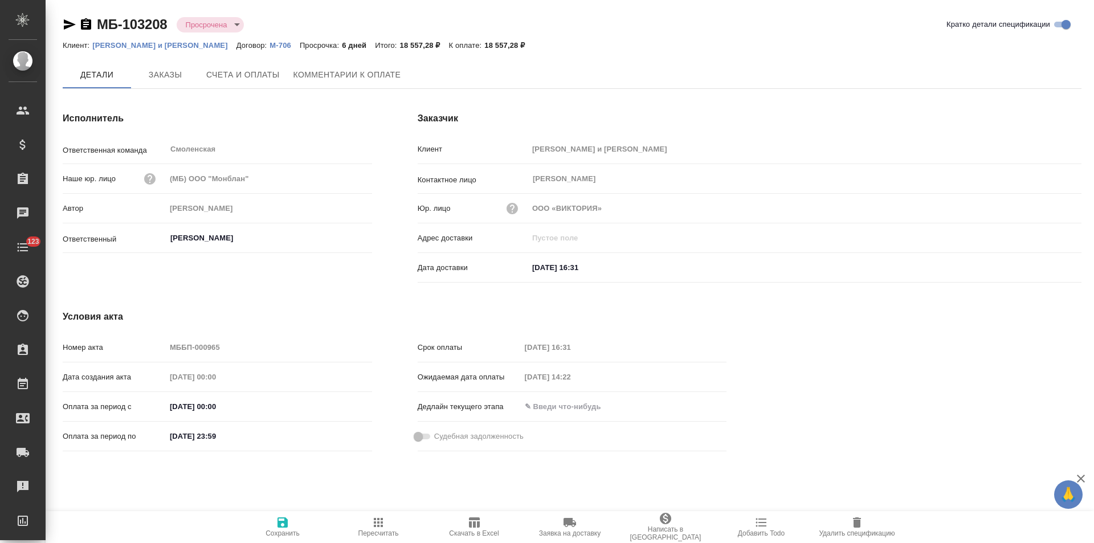
click at [348, 84] on button "Комментарии к оплате" at bounding box center [347, 74] width 121 height 27
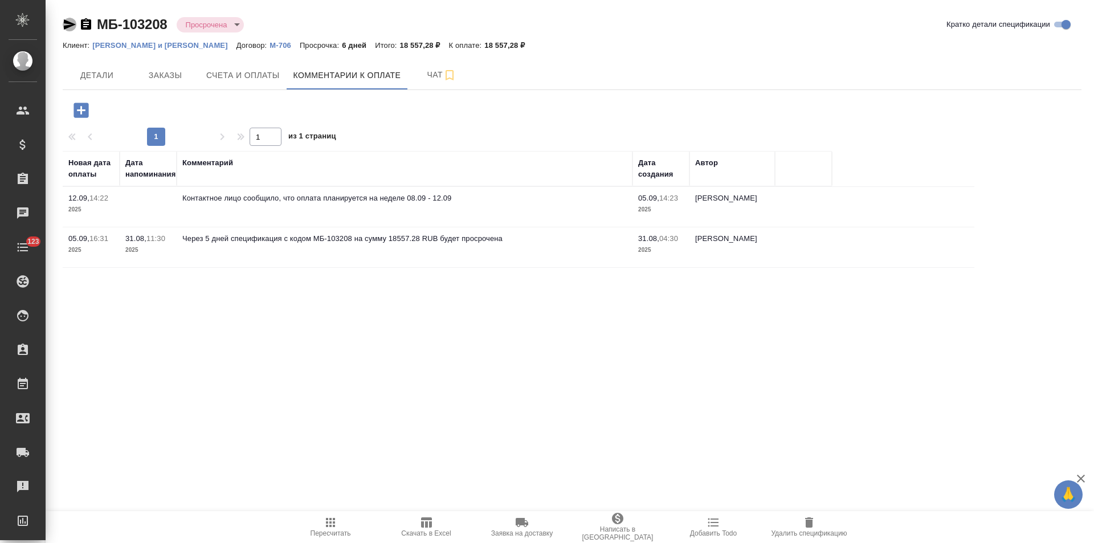
click at [70, 24] on icon "button" at bounding box center [70, 24] width 12 height 10
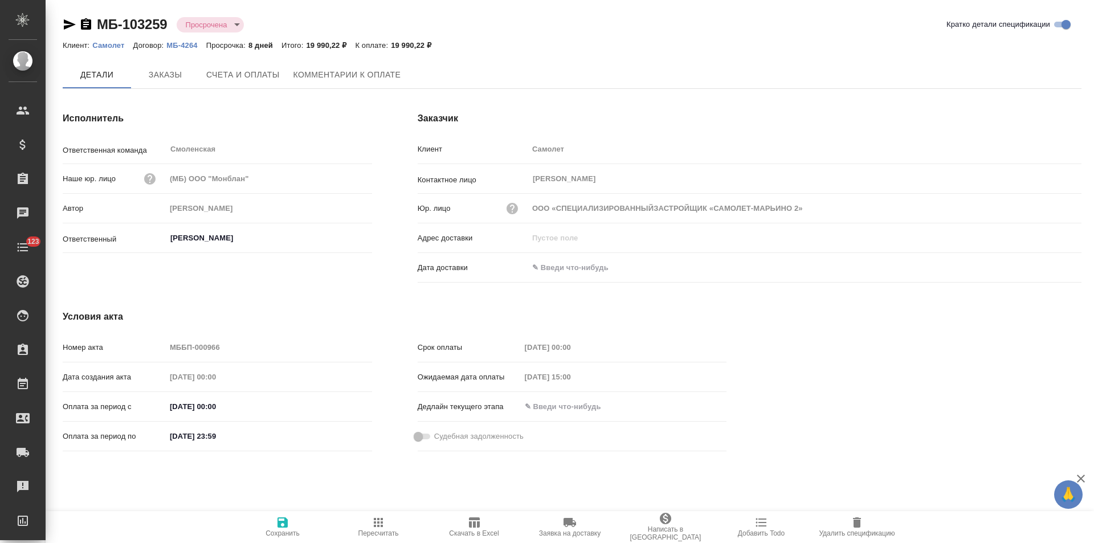
click at [336, 84] on button "Комментарии к оплате" at bounding box center [347, 74] width 121 height 27
type input "ООО «СПЕЦИАЛИЗИРОВАННЫЙЗАСТРОЙЩИК «САМОЛЕТ-МАРЬИНО 2»"
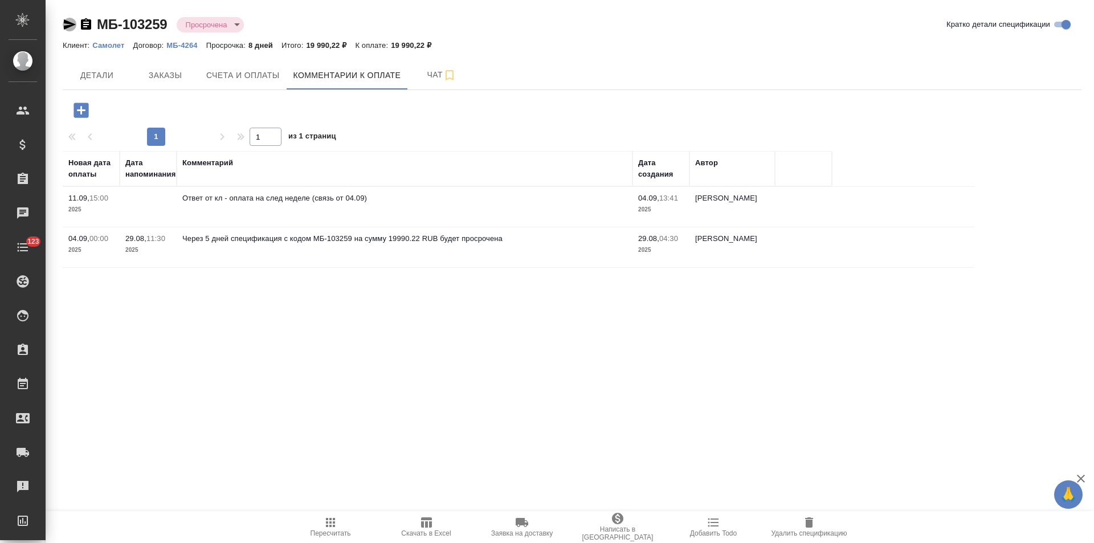
click at [71, 24] on icon "button" at bounding box center [70, 24] width 12 height 10
click at [121, 47] on p "Самолет" at bounding box center [112, 45] width 40 height 9
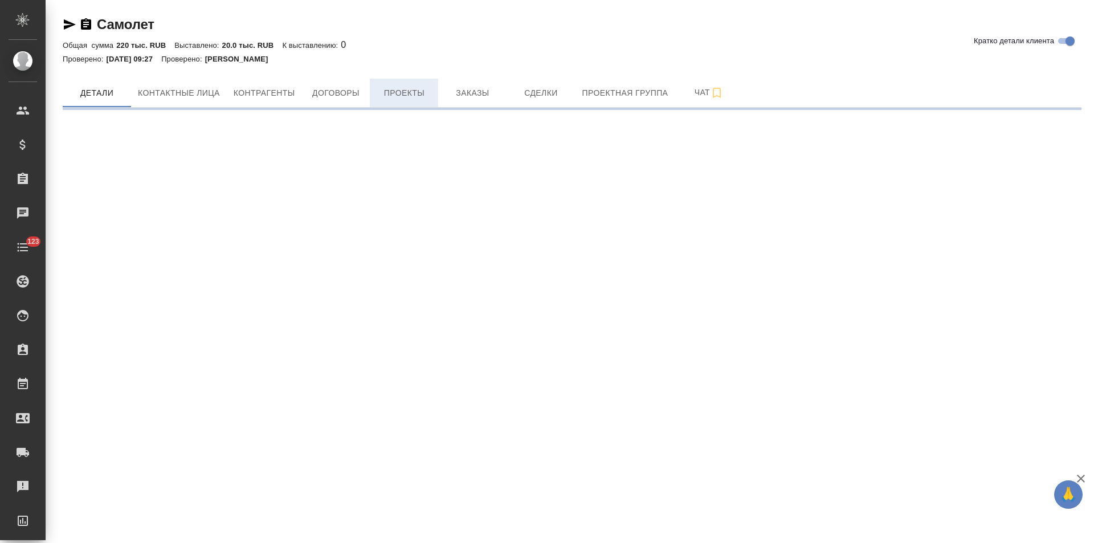
click at [397, 97] on span "Проекты" at bounding box center [404, 93] width 55 height 14
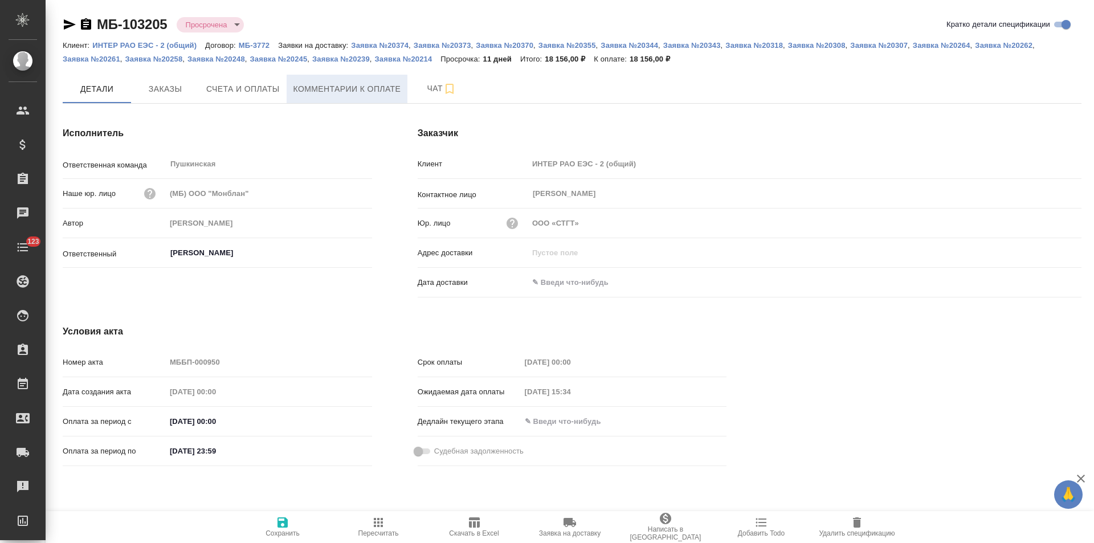
click at [325, 91] on span "Комментарии к оплате" at bounding box center [347, 89] width 108 height 14
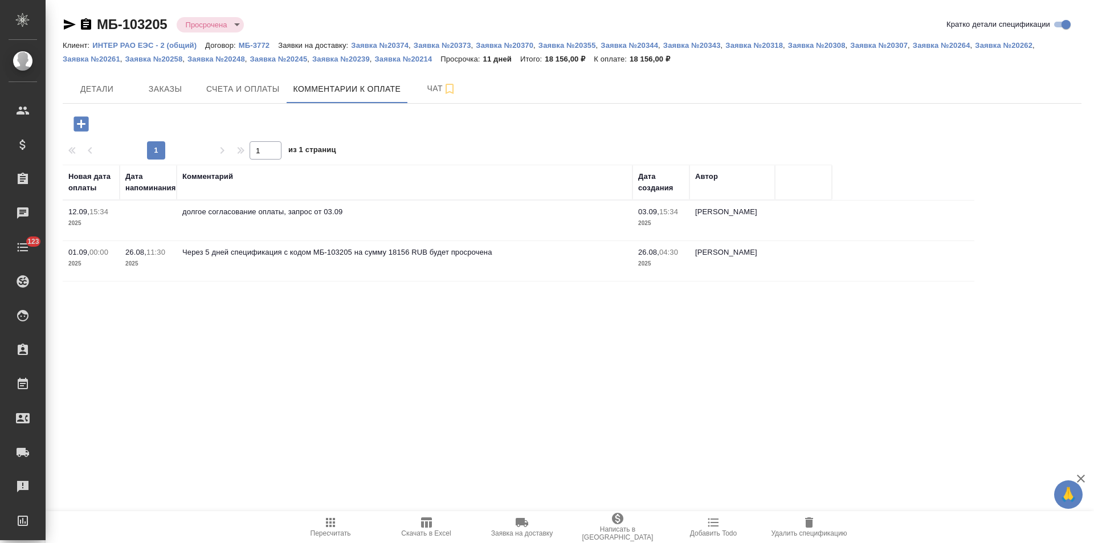
click at [68, 25] on icon "button" at bounding box center [70, 25] width 14 height 14
click at [105, 92] on span "Детали" at bounding box center [97, 89] width 55 height 14
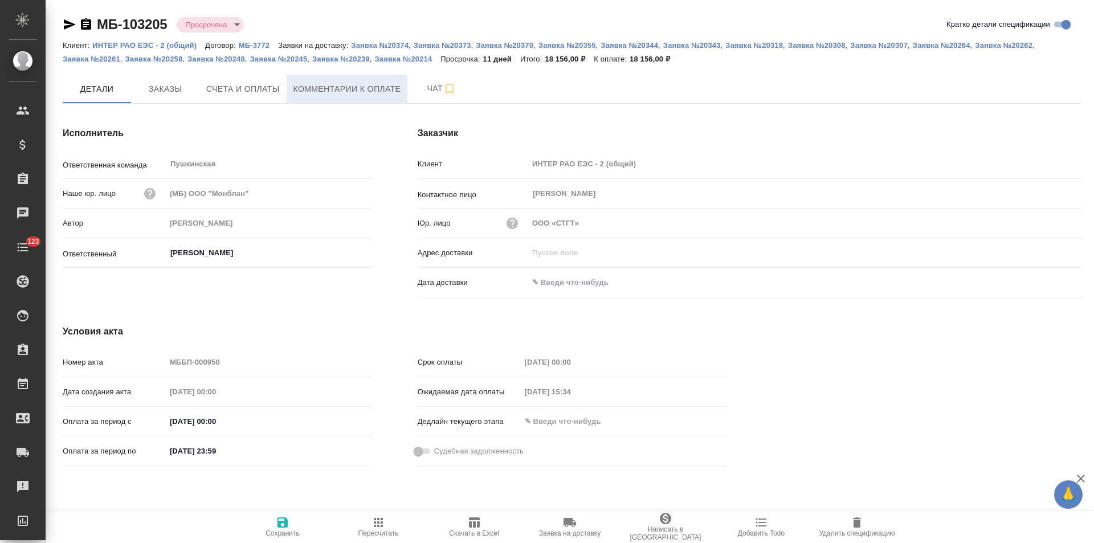
click at [354, 85] on span "Комментарии к оплате" at bounding box center [347, 89] width 108 height 14
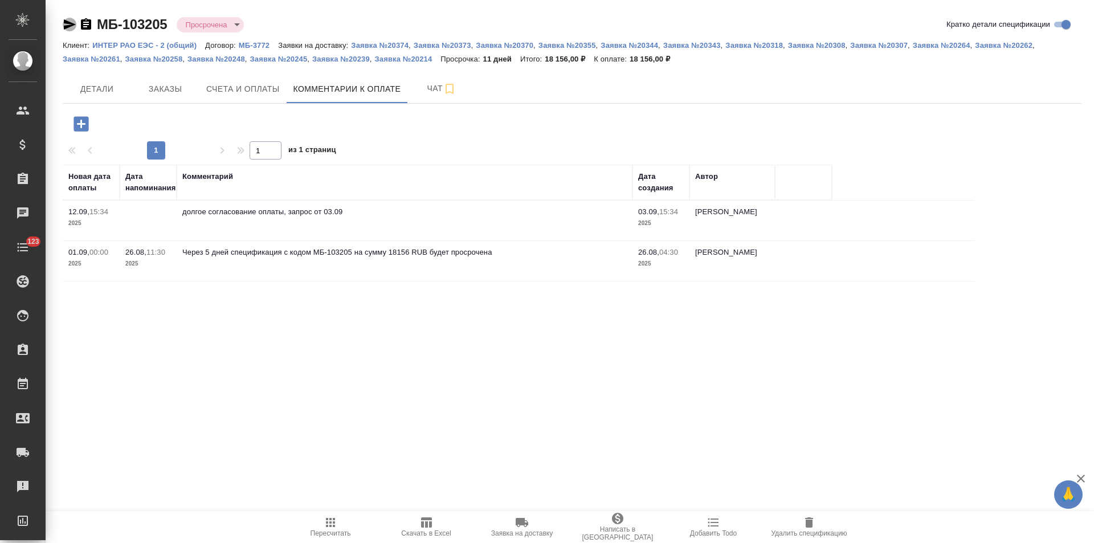
click at [71, 25] on icon "button" at bounding box center [70, 24] width 12 height 10
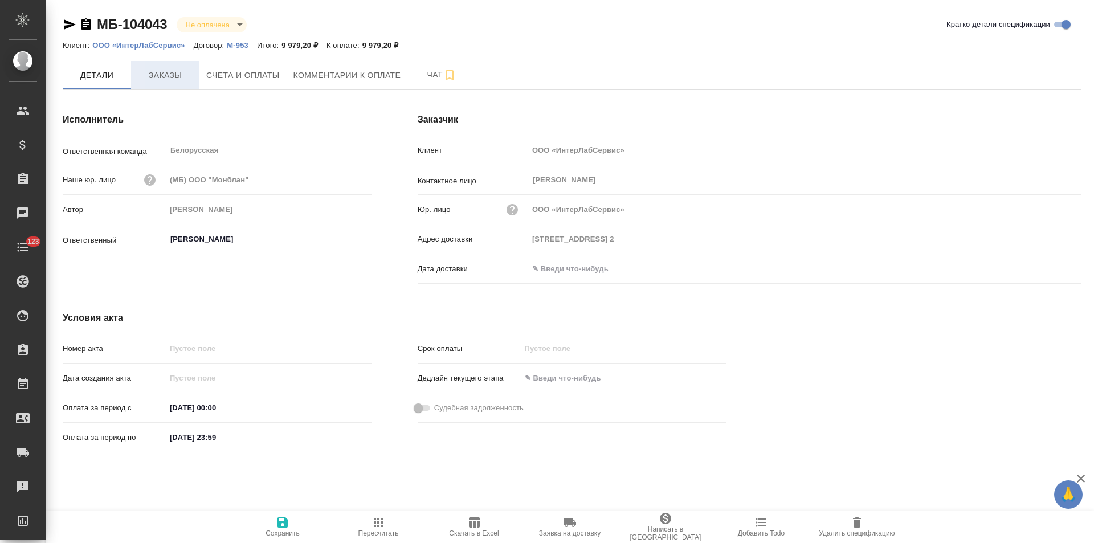
click at [173, 79] on span "Заказы" at bounding box center [165, 75] width 55 height 14
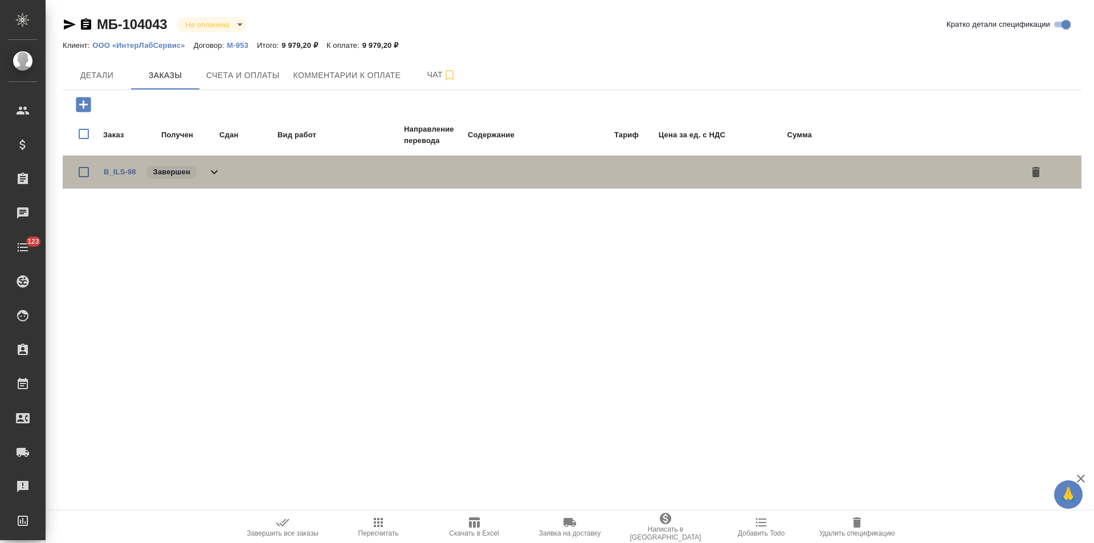
click at [219, 173] on icon at bounding box center [214, 172] width 14 height 14
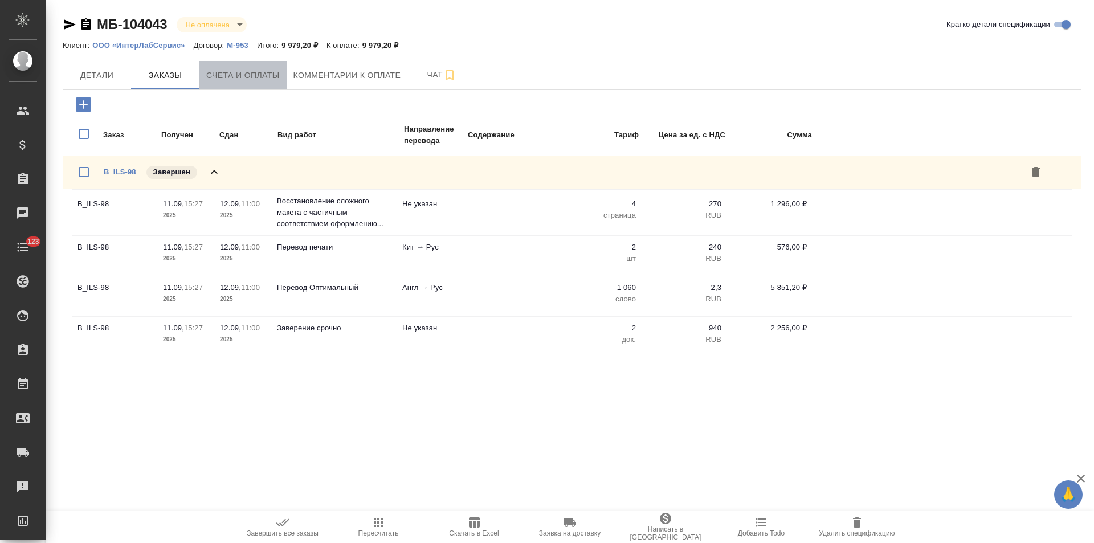
click at [259, 64] on button "Счета и оплаты" at bounding box center [242, 75] width 87 height 28
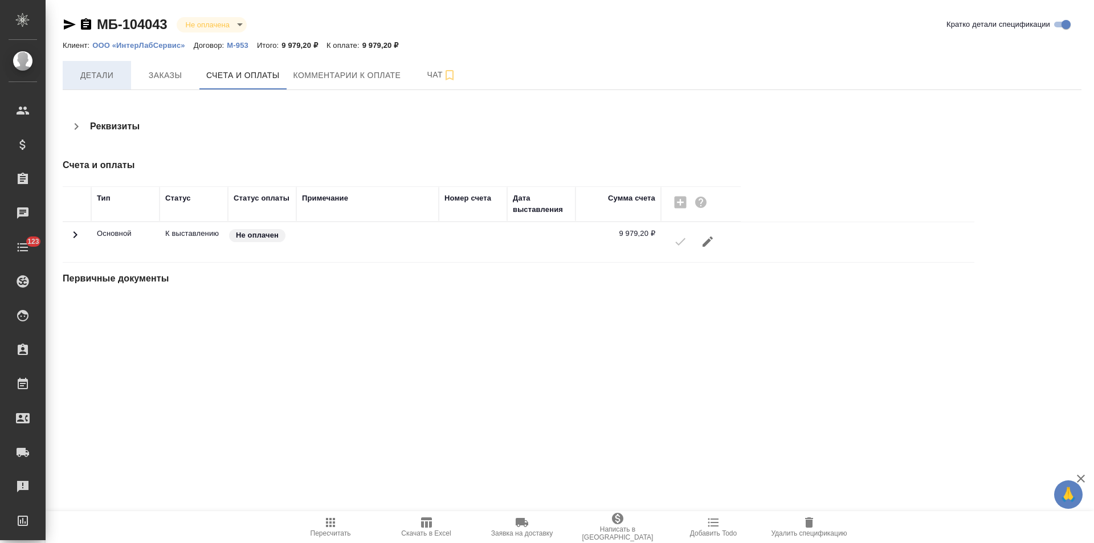
click at [111, 78] on span "Детали" at bounding box center [97, 75] width 55 height 14
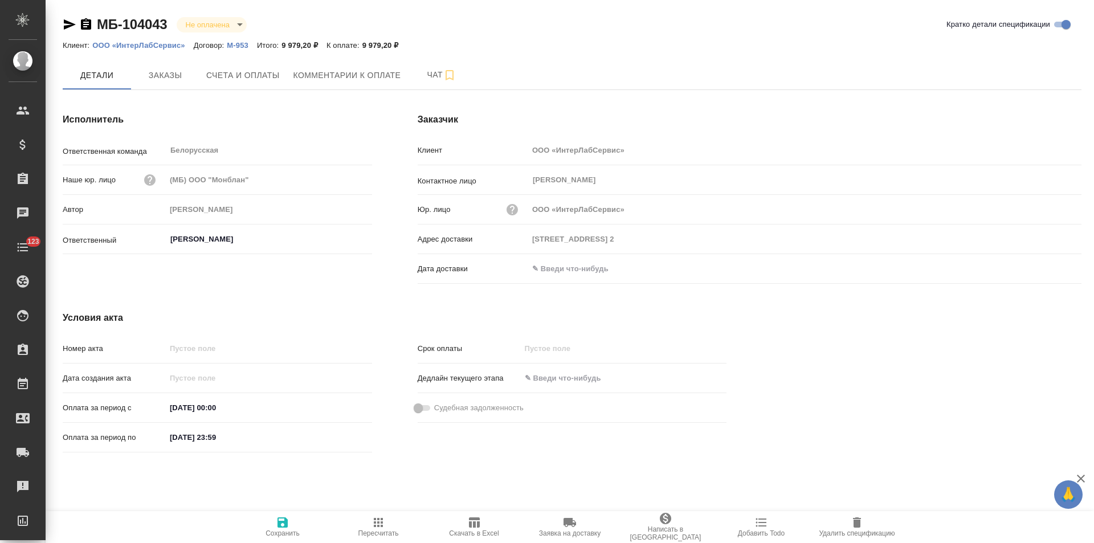
click at [162, 89] on hr at bounding box center [572, 89] width 1019 height 1
click at [168, 74] on span "Заказы" at bounding box center [165, 75] width 55 height 14
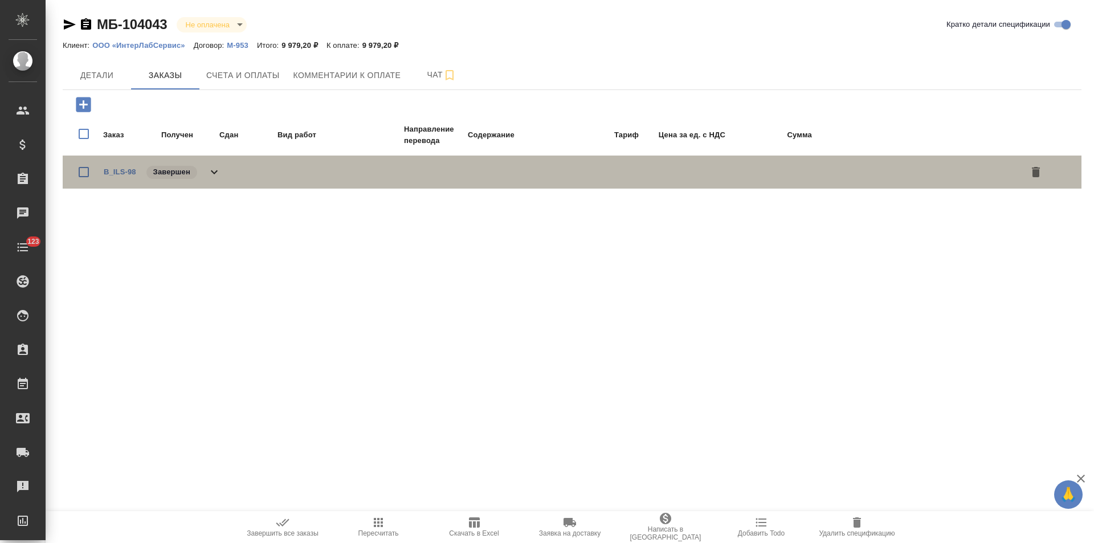
click at [215, 167] on icon at bounding box center [214, 172] width 14 height 14
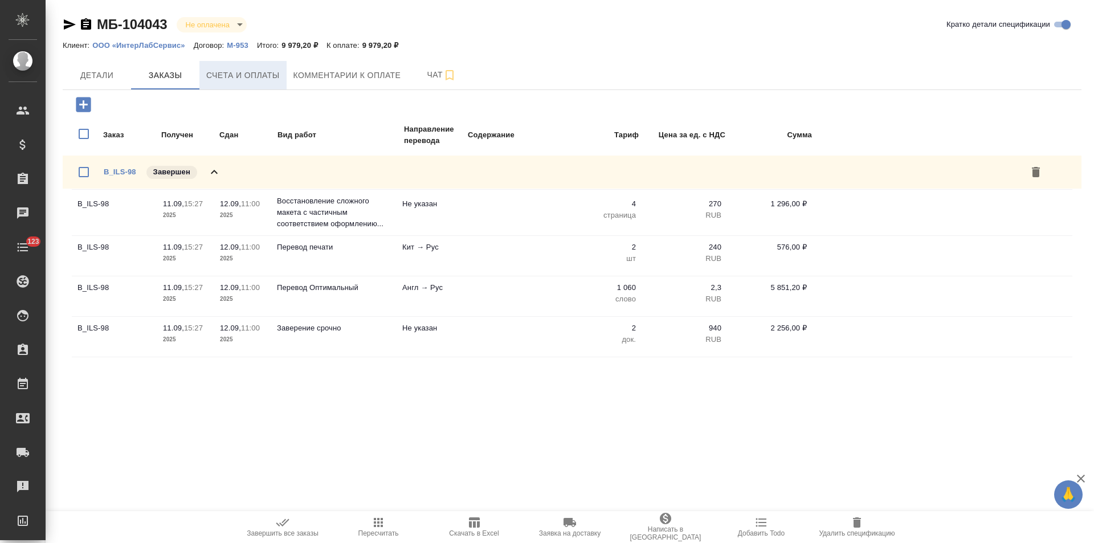
click at [229, 73] on span "Счета и оплаты" at bounding box center [243, 75] width 74 height 14
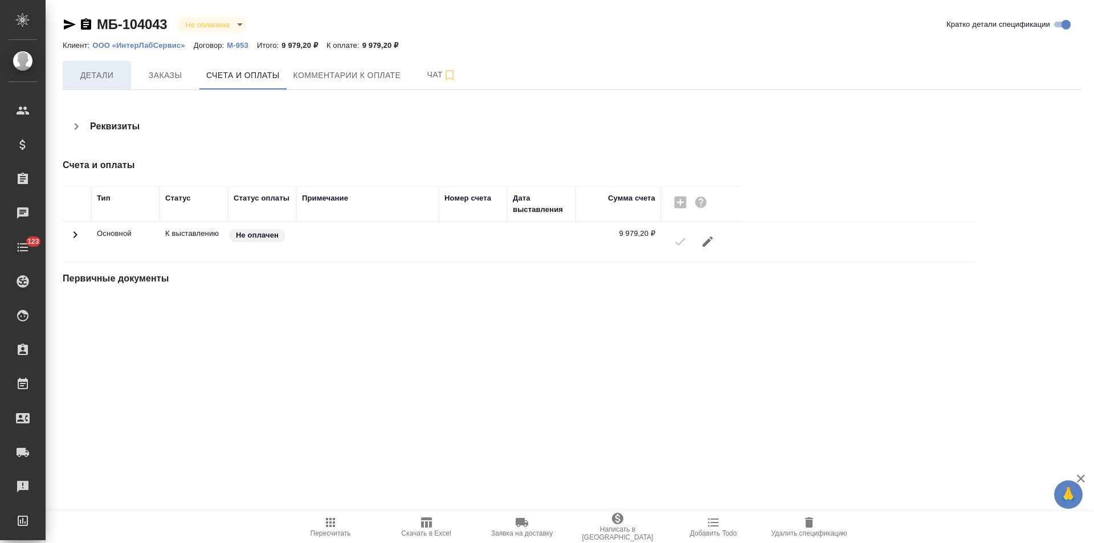
click at [109, 75] on span "Детали" at bounding box center [97, 75] width 55 height 14
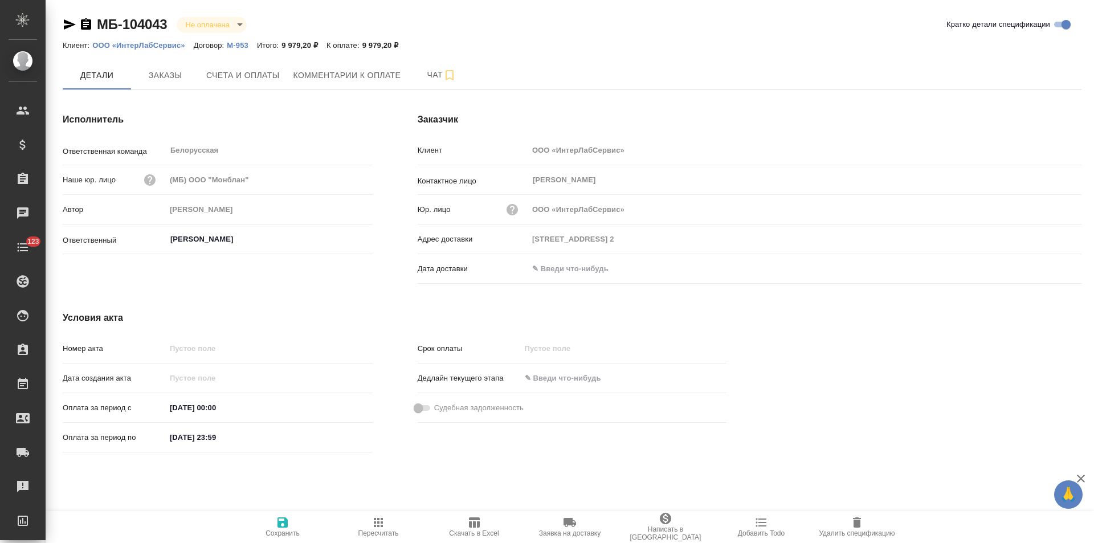
click at [233, 46] on p "М-953" at bounding box center [242, 45] width 30 height 9
click at [85, 26] on icon "button" at bounding box center [86, 23] width 10 height 11
click at [85, 24] on icon "button" at bounding box center [86, 23] width 10 height 11
click at [280, 79] on button "Счета и оплаты" at bounding box center [242, 75] width 87 height 28
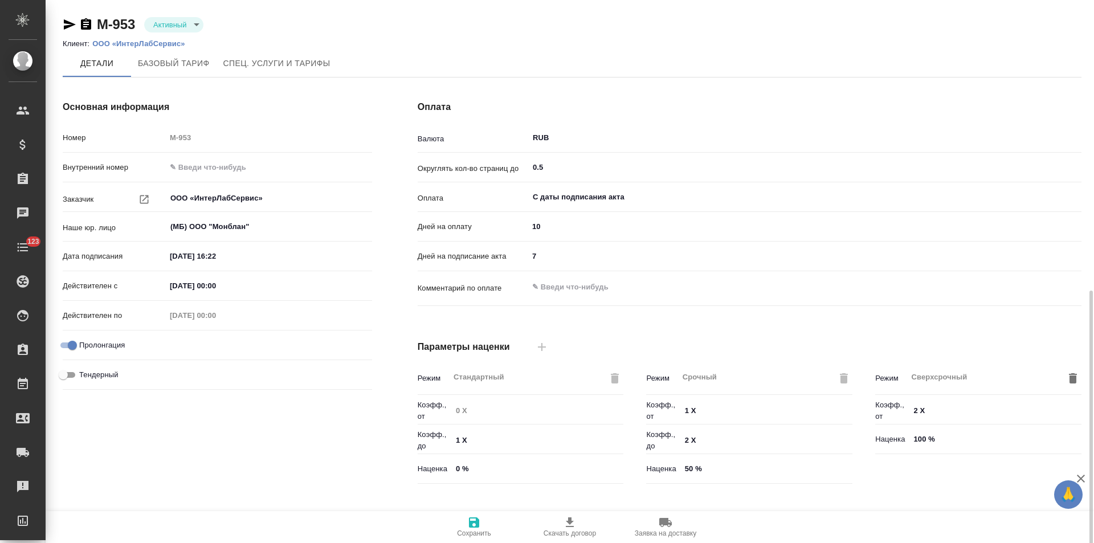
scroll to position [232, 0]
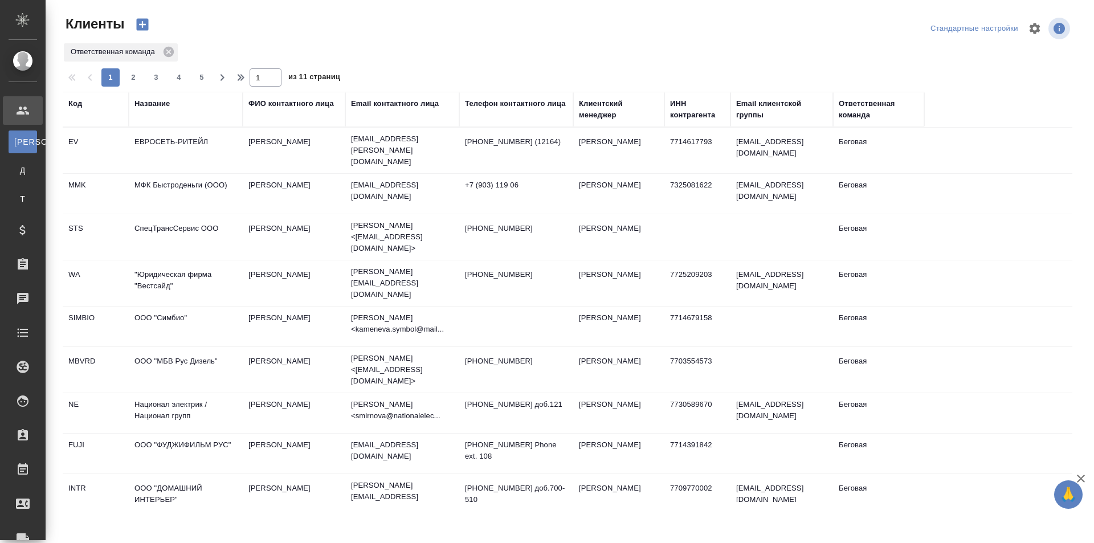
select select "RU"
